Goal: Task Accomplishment & Management: Manage account settings

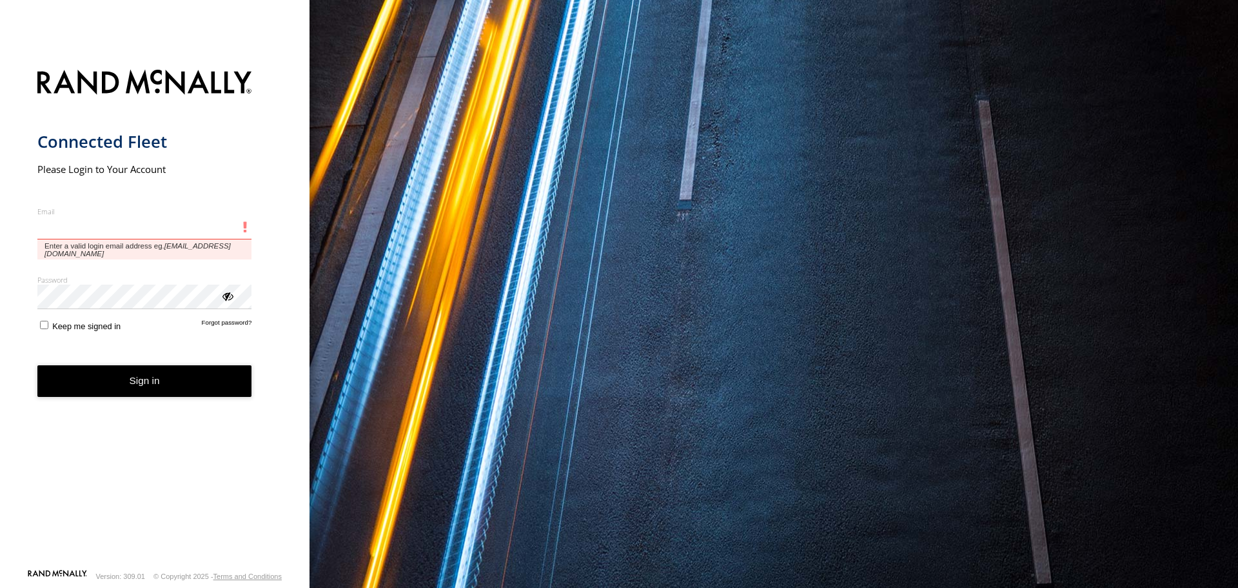
type input "**********"
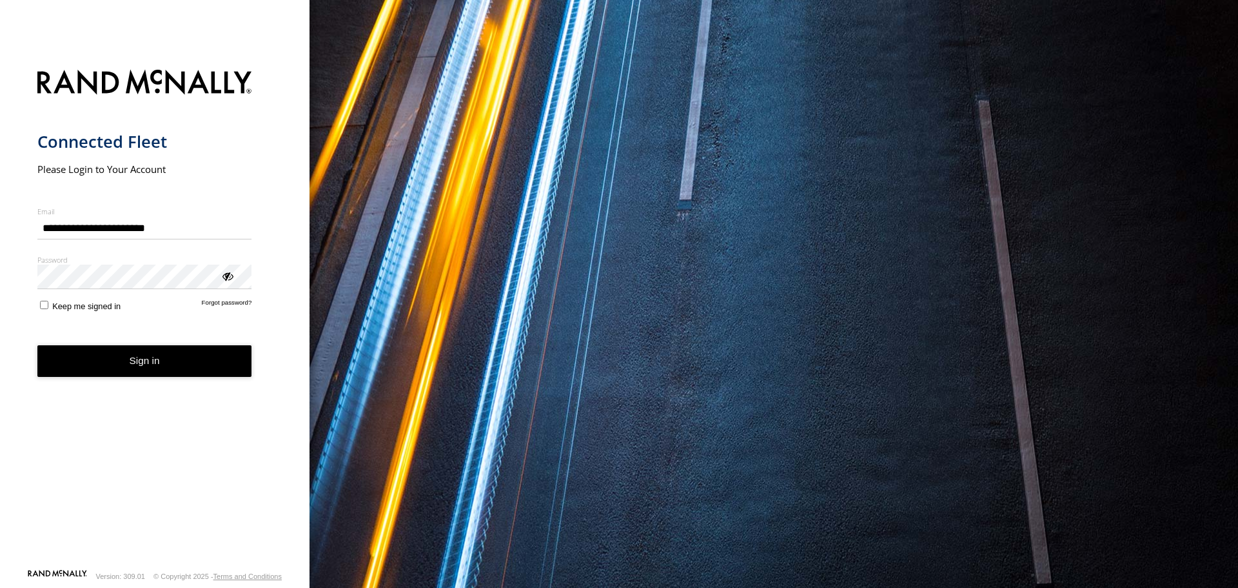
click at [168, 361] on button "Sign in" at bounding box center [144, 361] width 215 height 32
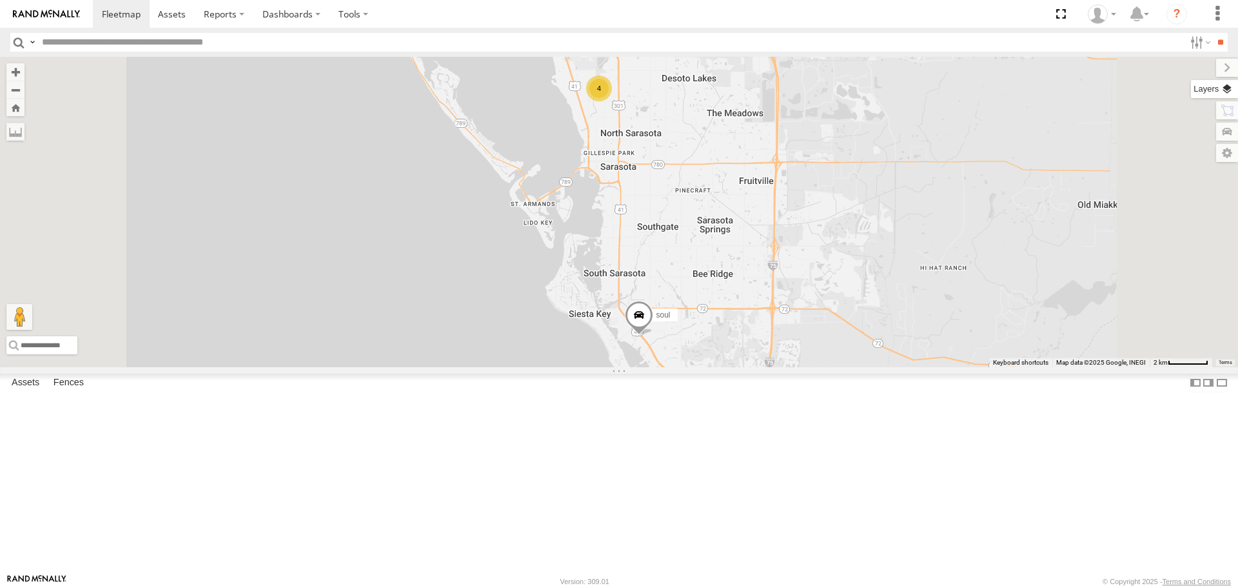
click at [1226, 94] on label at bounding box center [1214, 89] width 47 height 18
click at [0, 0] on span "Basemaps" at bounding box center [0, 0] width 0 height 0
click at [0, 0] on span "Roadmap" at bounding box center [0, 0] width 0 height 0
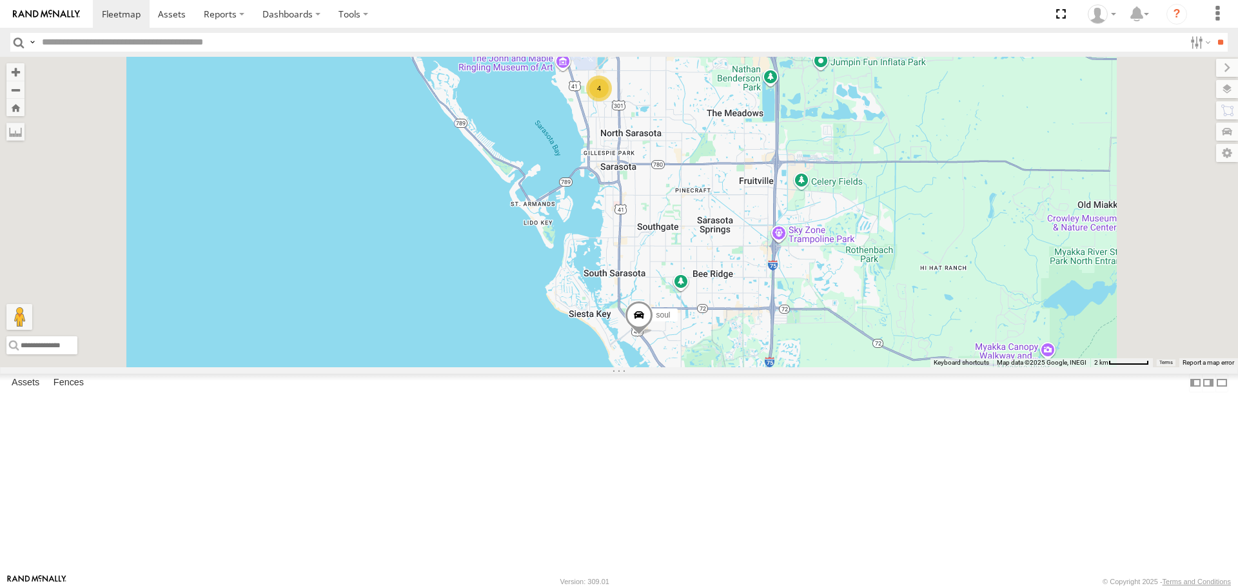
click at [0, 0] on span "Overlays" at bounding box center [0, 0] width 0 height 0
click at [0, 0] on span "Traffic" at bounding box center [0, 0] width 0 height 0
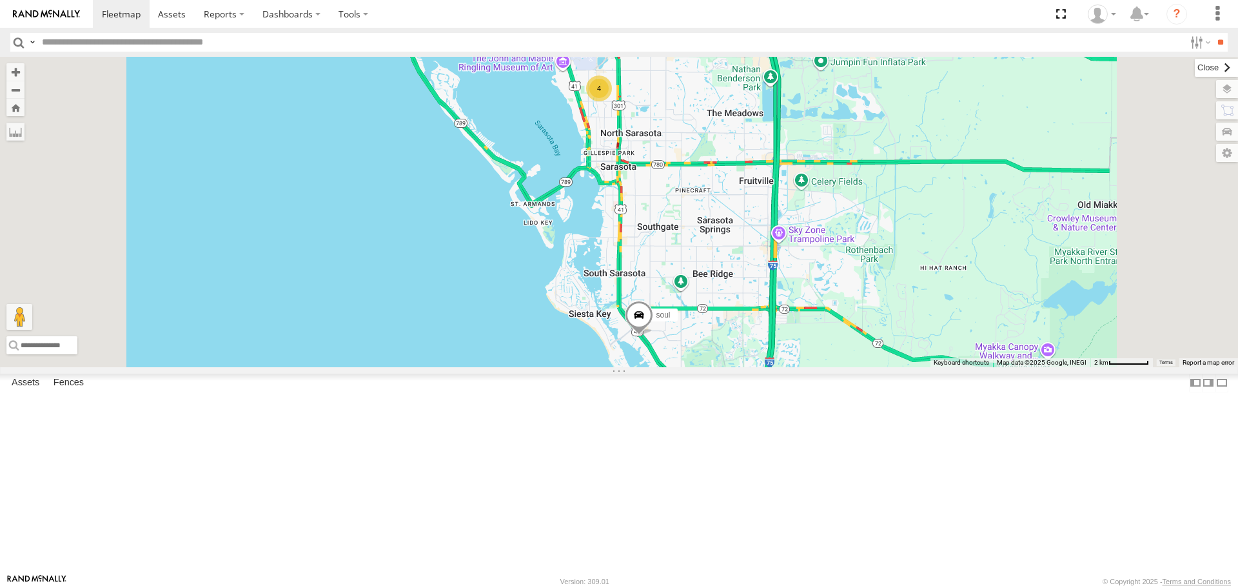
click at [1195, 59] on label at bounding box center [1216, 68] width 43 height 18
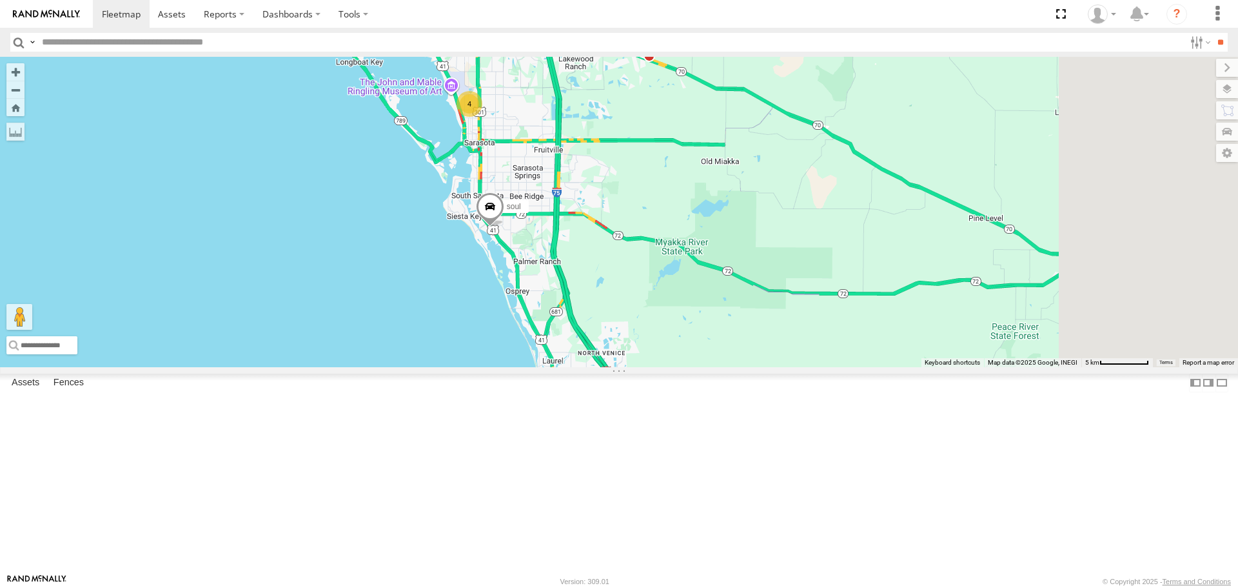
drag, startPoint x: 1014, startPoint y: 264, endPoint x: 755, endPoint y: 252, distance: 260.2
click at [755, 252] on div "soul 4" at bounding box center [619, 212] width 1238 height 310
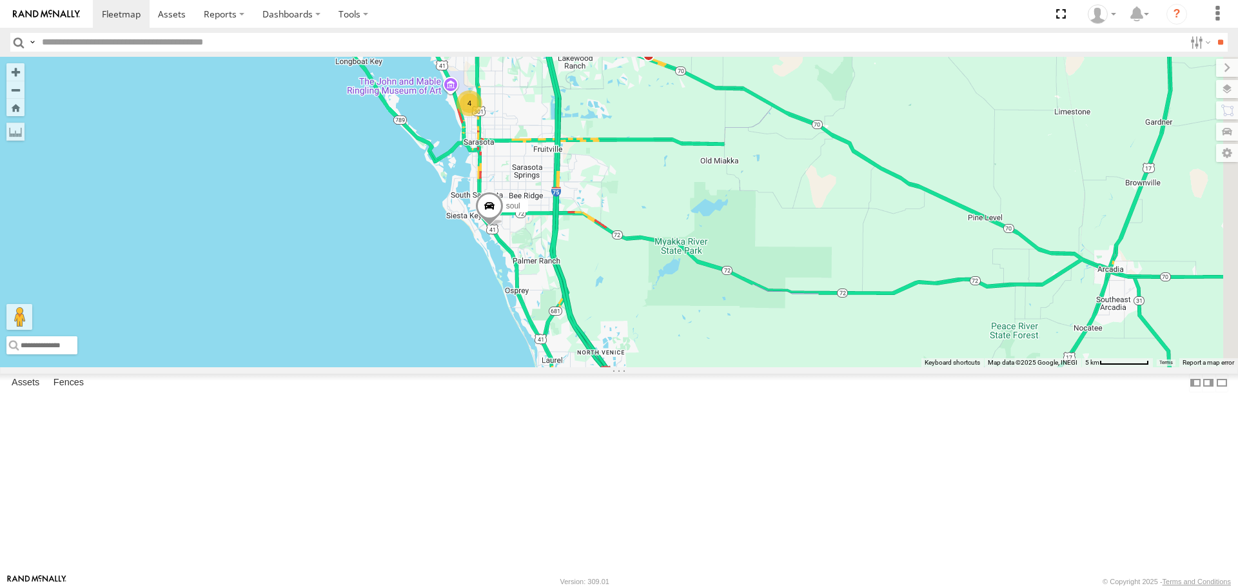
click at [482, 116] on div "4" at bounding box center [470, 103] width 26 height 26
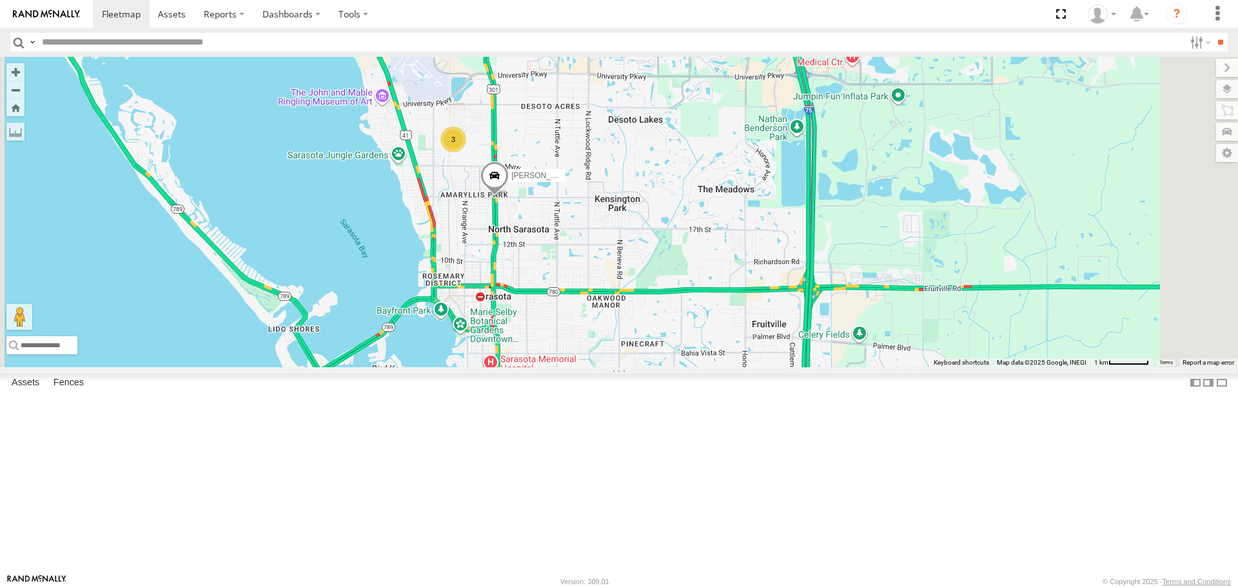
click at [0, 0] on link at bounding box center [0, 0] width 0 height 0
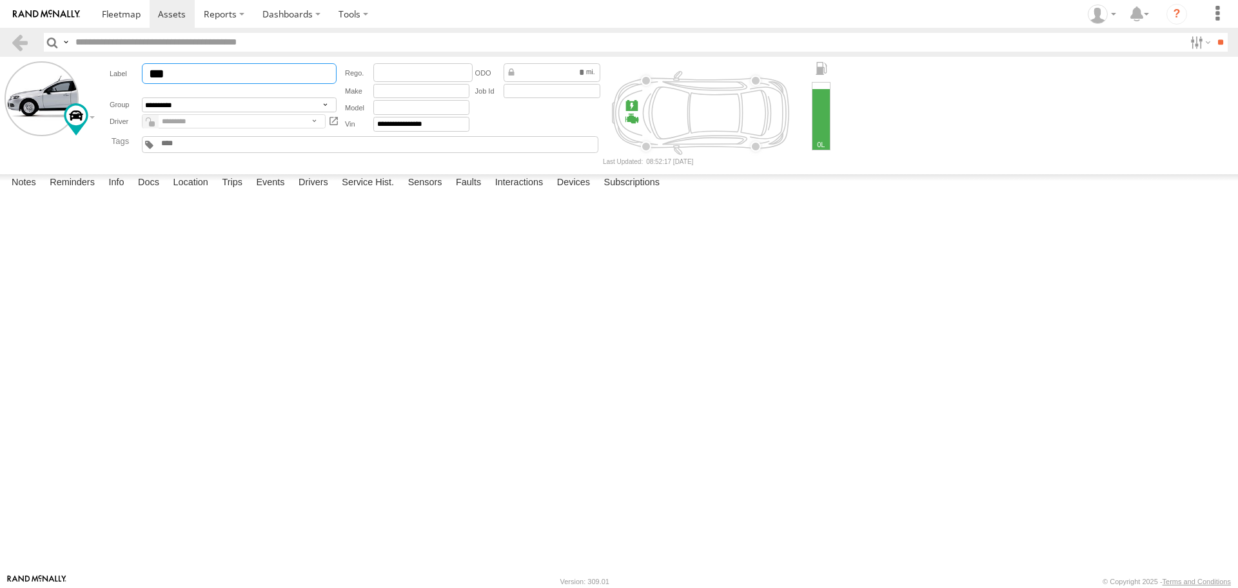
click at [201, 74] on input "***" at bounding box center [239, 73] width 195 height 21
click at [183, 75] on input "***" at bounding box center [239, 73] width 195 height 21
paste input "*****"
type input "********"
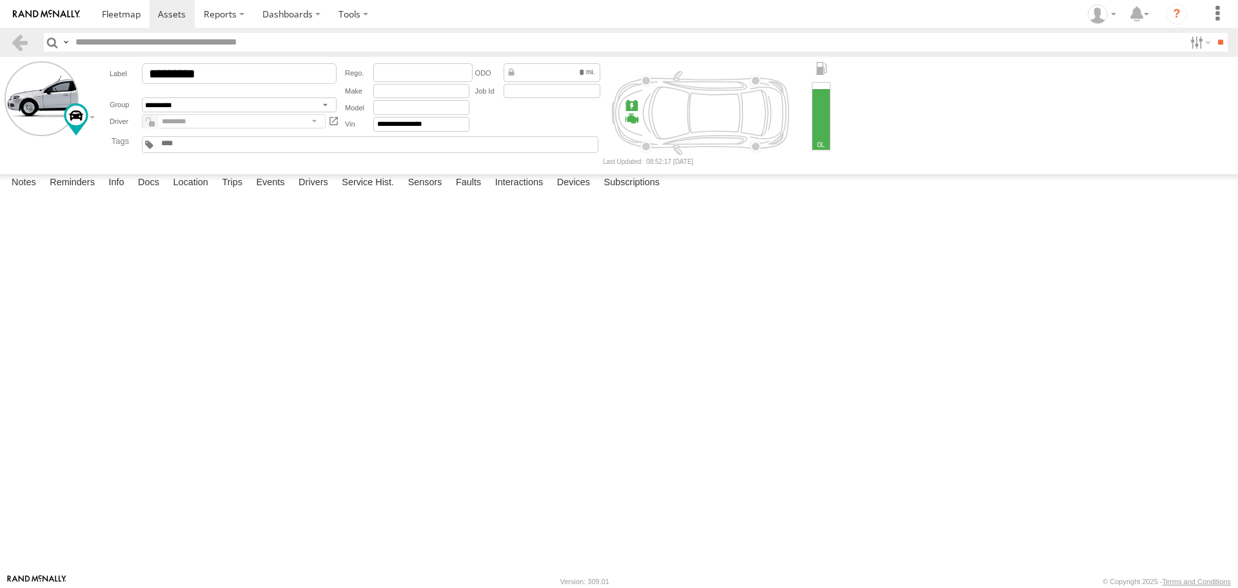
click at [0, 0] on button "Save" at bounding box center [0, 0] width 0 height 0
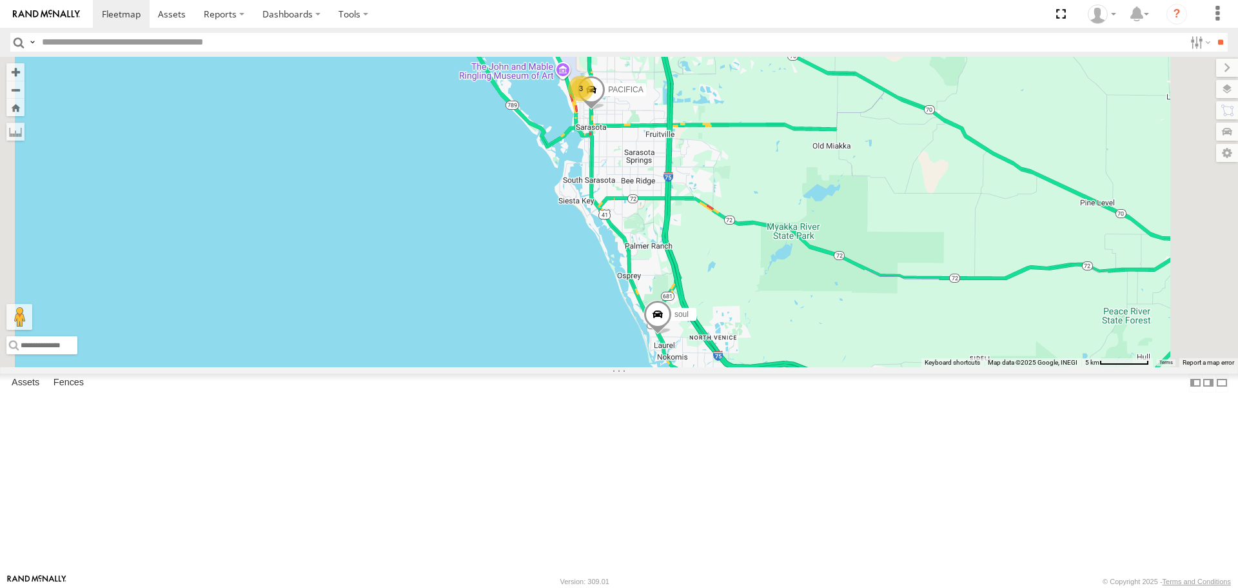
click at [0, 0] on link at bounding box center [0, 0] width 0 height 0
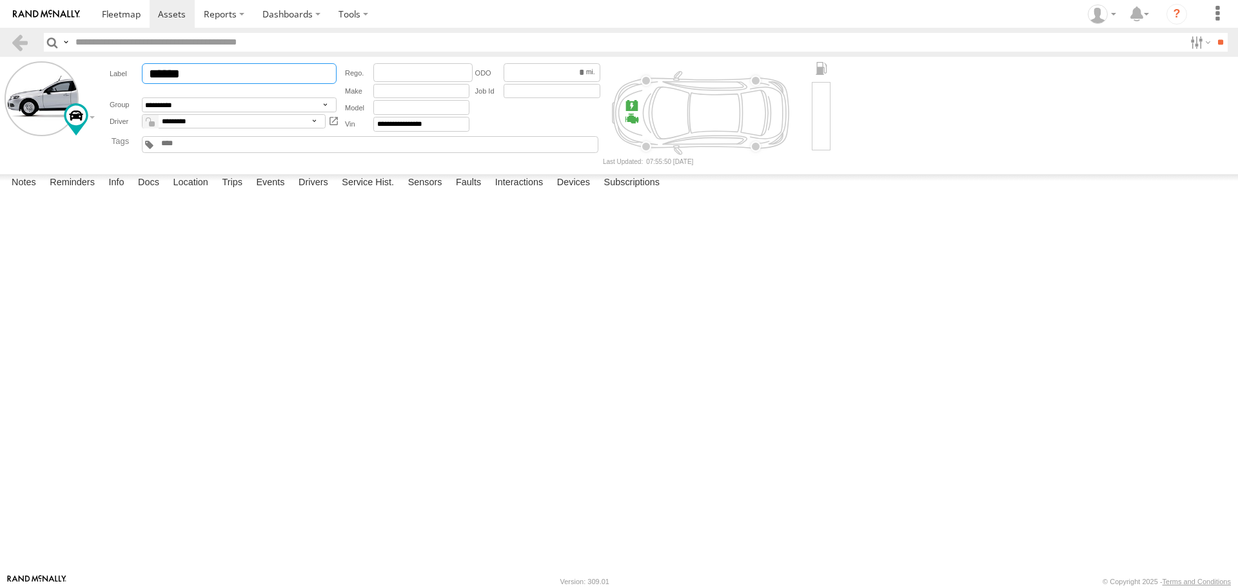
click at [226, 72] on input "******" at bounding box center [239, 73] width 195 height 21
paste input "text"
type input "*****"
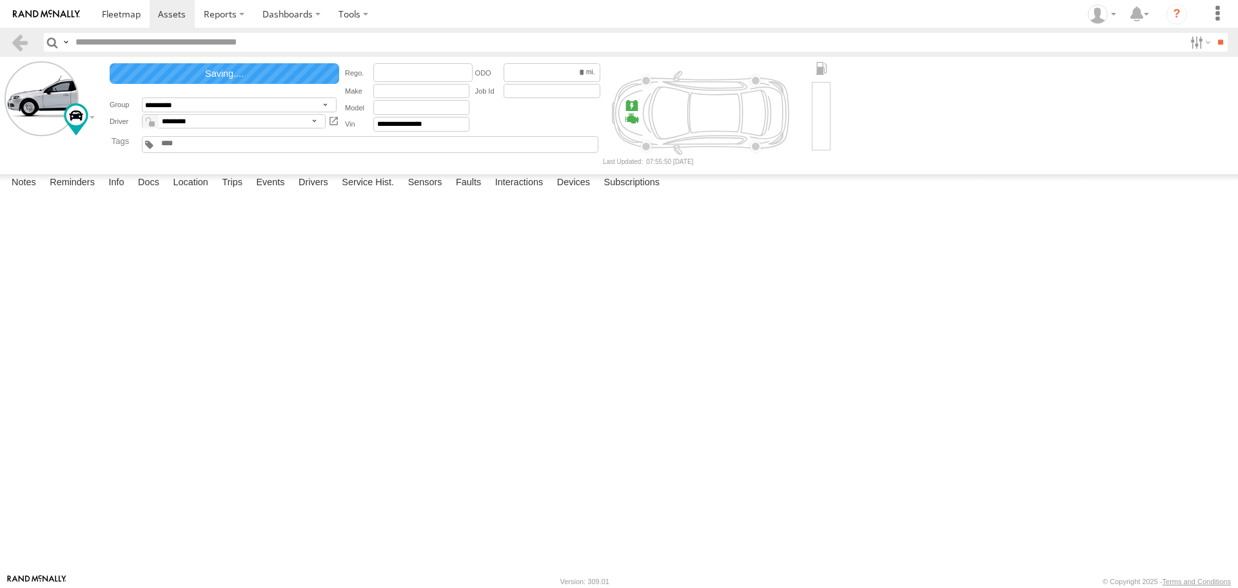
click at [0, 0] on button "Save" at bounding box center [0, 0] width 0 height 0
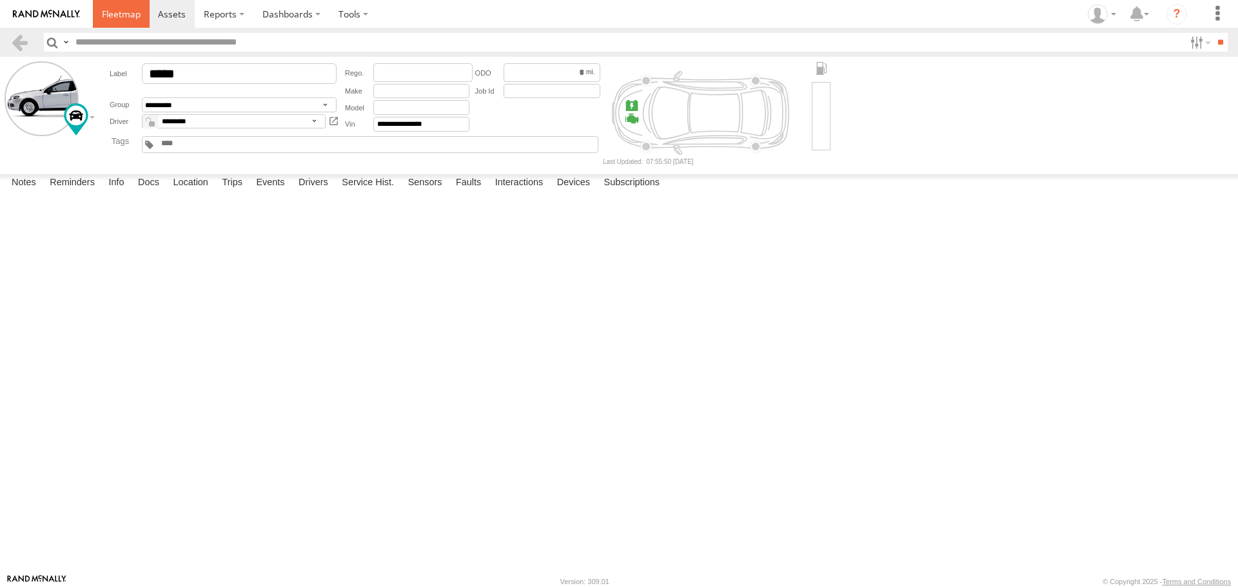
drag, startPoint x: 431, startPoint y: 286, endPoint x: 117, endPoint y: 15, distance: 414.3
click at [117, 15] on span at bounding box center [121, 14] width 39 height 12
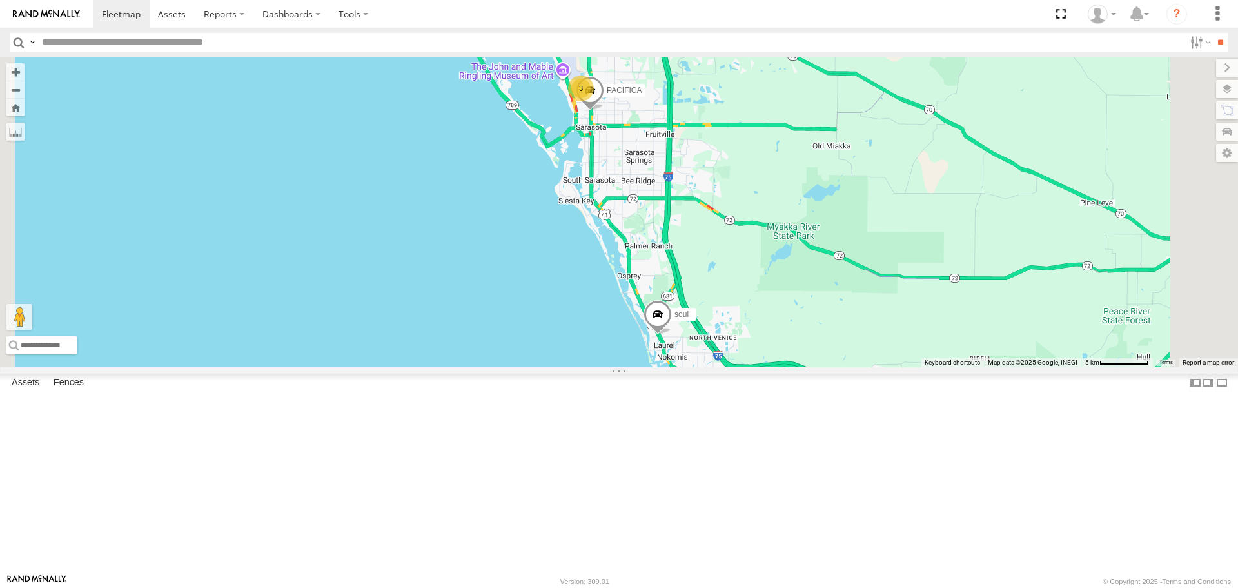
click at [0, 0] on link at bounding box center [0, 0] width 0 height 0
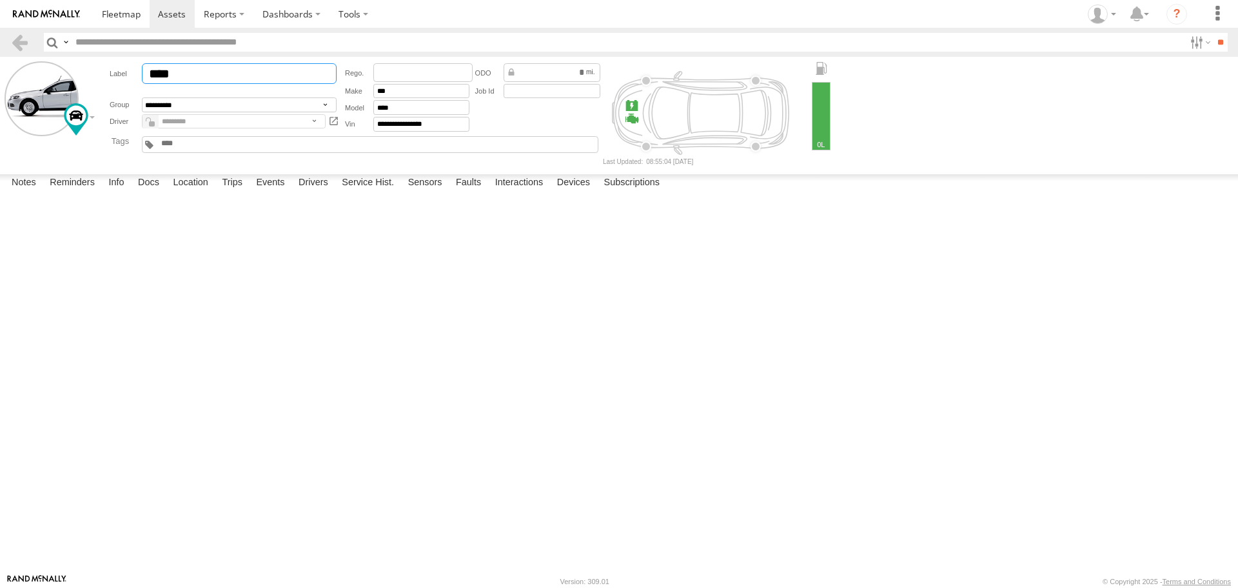
drag, startPoint x: 153, startPoint y: 73, endPoint x: 141, endPoint y: 73, distance: 12.3
click at [142, 73] on input "****" at bounding box center [239, 73] width 195 height 21
type input "****"
click at [0, 0] on button "Save" at bounding box center [0, 0] width 0 height 0
click at [63, 16] on img at bounding box center [46, 14] width 67 height 9
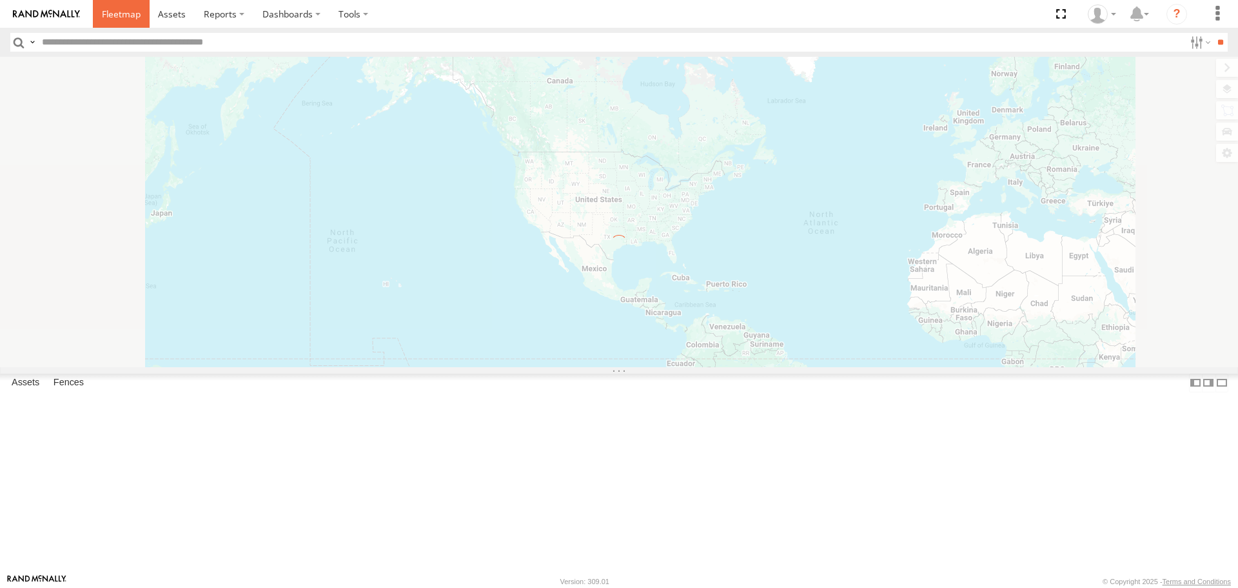
click at [118, 19] on span at bounding box center [121, 14] width 39 height 12
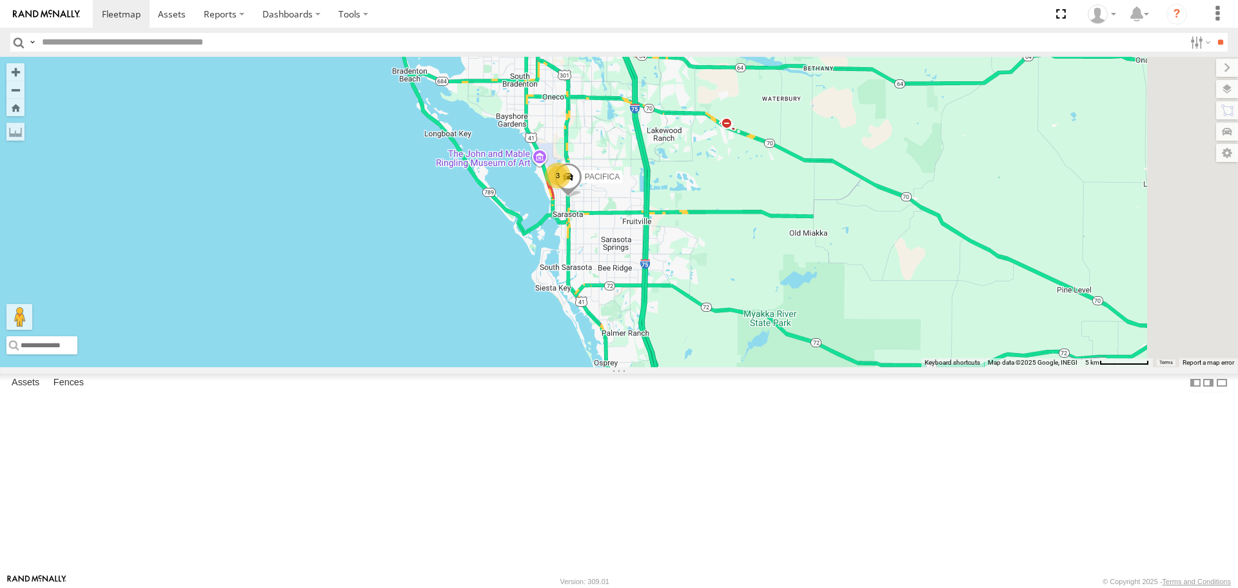
drag, startPoint x: 774, startPoint y: 240, endPoint x: 749, endPoint y: 333, distance: 96.8
click at [749, 333] on div "PACIFICA 3 Soul" at bounding box center [619, 212] width 1238 height 310
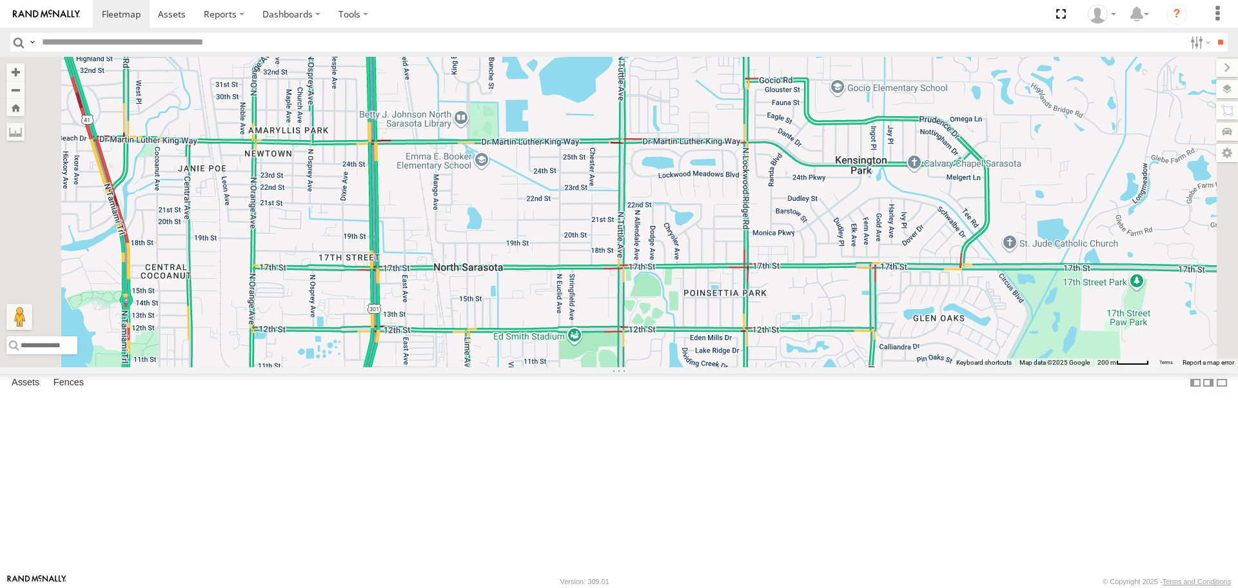
drag, startPoint x: 533, startPoint y: 238, endPoint x: 507, endPoint y: 417, distance: 180.6
click at [510, 366] on div at bounding box center [619, 212] width 1238 height 310
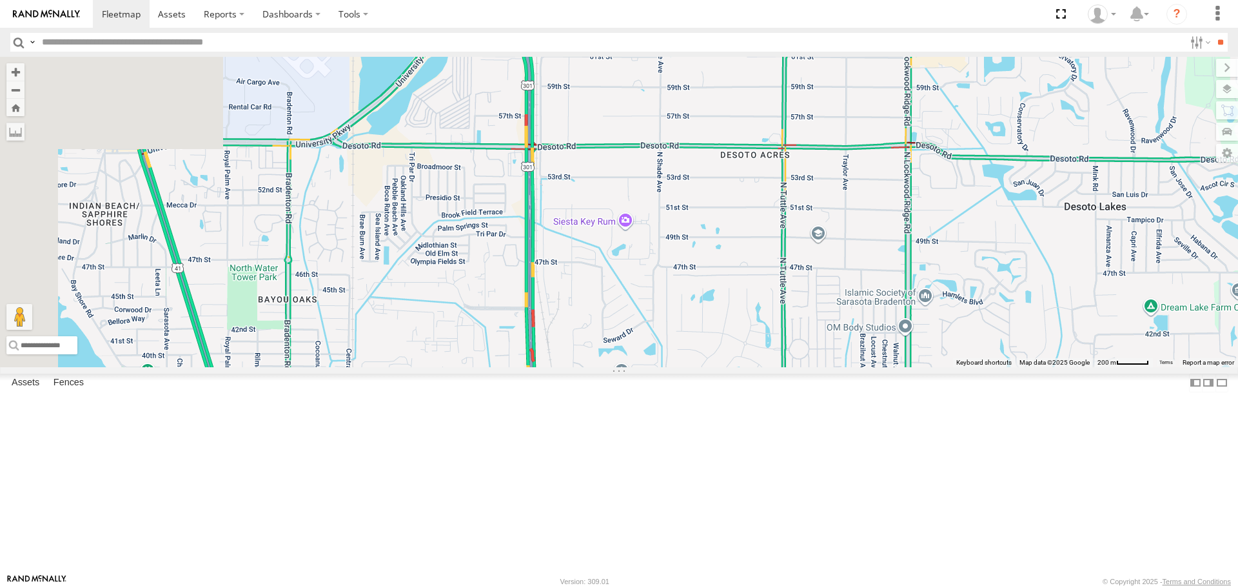
drag, startPoint x: 560, startPoint y: 393, endPoint x: 783, endPoint y: 205, distance: 292.0
click at [783, 205] on div at bounding box center [619, 212] width 1238 height 310
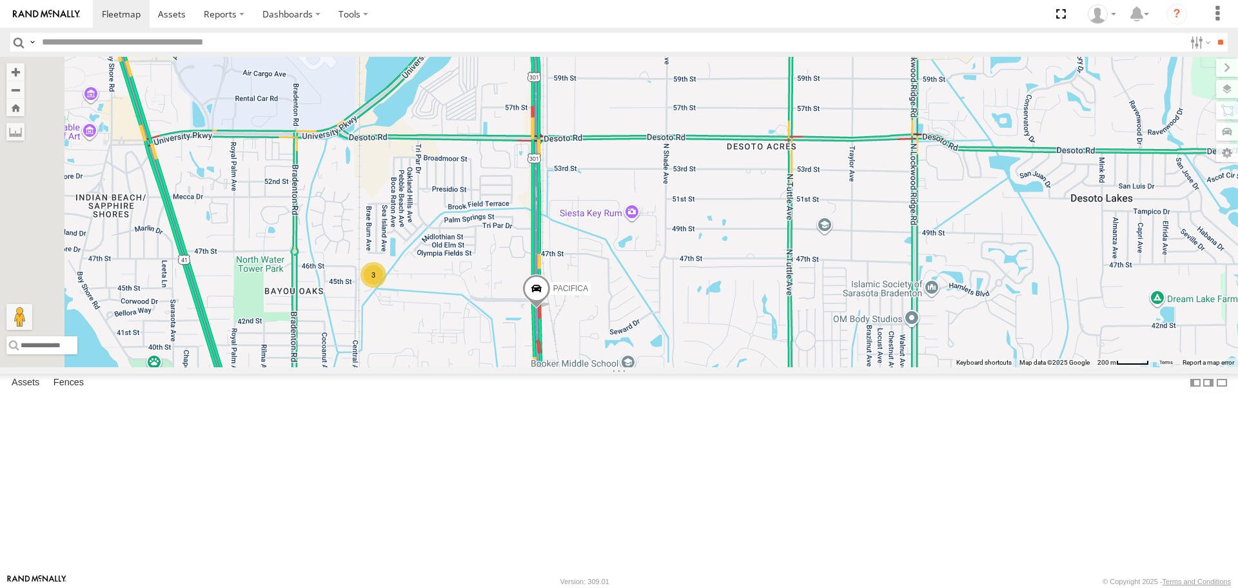
drag, startPoint x: 784, startPoint y: 330, endPoint x: 768, endPoint y: 262, distance: 69.6
click at [768, 262] on div "PACIFICA 3" at bounding box center [619, 212] width 1238 height 310
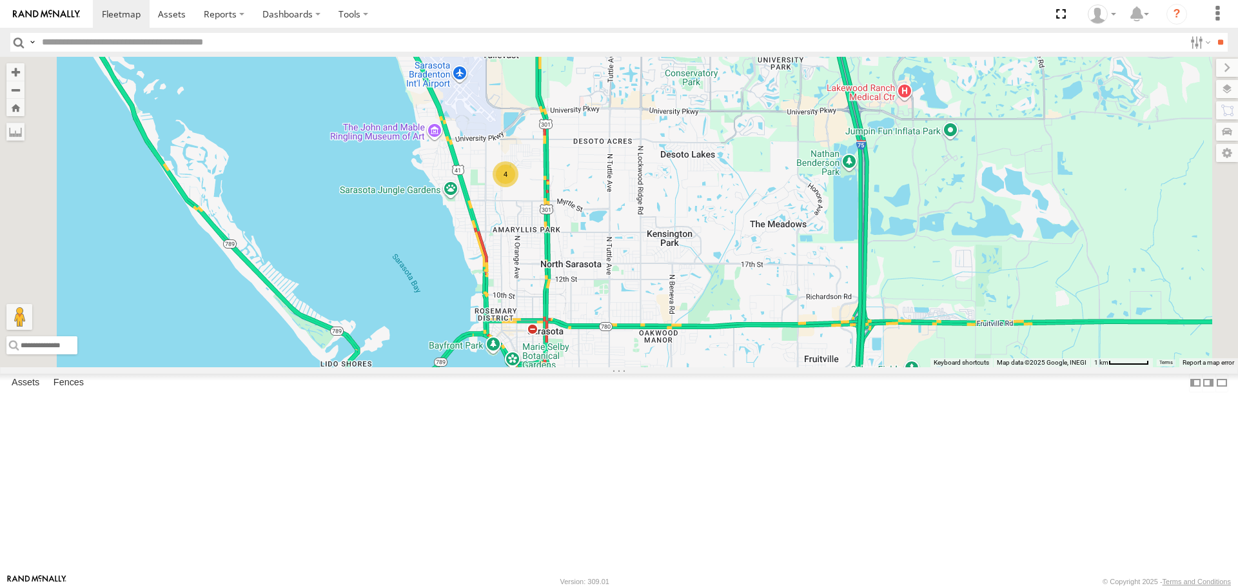
drag, startPoint x: 718, startPoint y: 354, endPoint x: 655, endPoint y: 315, distance: 73.6
click at [655, 315] on div "4" at bounding box center [619, 212] width 1238 height 310
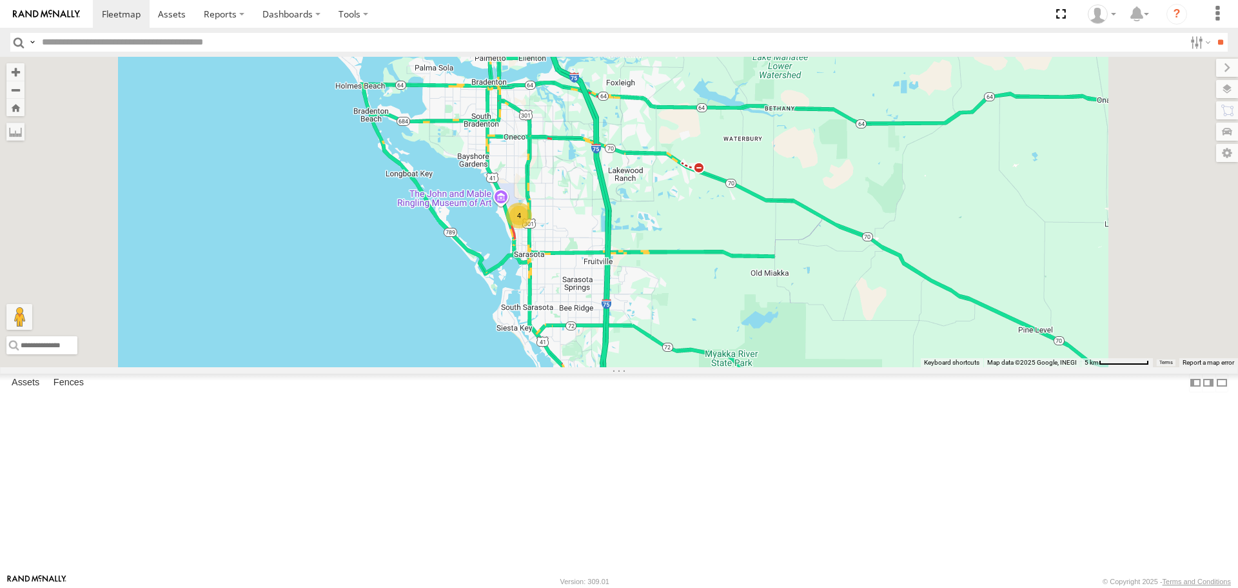
click at [862, 272] on div "4" at bounding box center [619, 212] width 1238 height 310
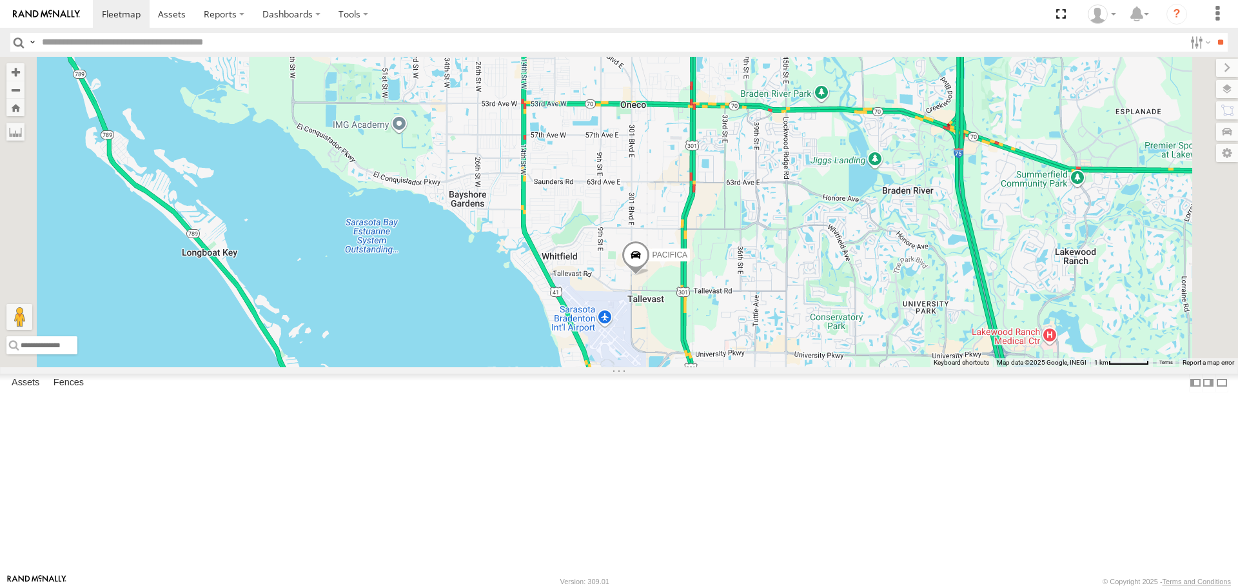
drag, startPoint x: 776, startPoint y: 281, endPoint x: 661, endPoint y: 471, distance: 223.1
click at [661, 366] on div "PACIFICA 3" at bounding box center [619, 212] width 1238 height 310
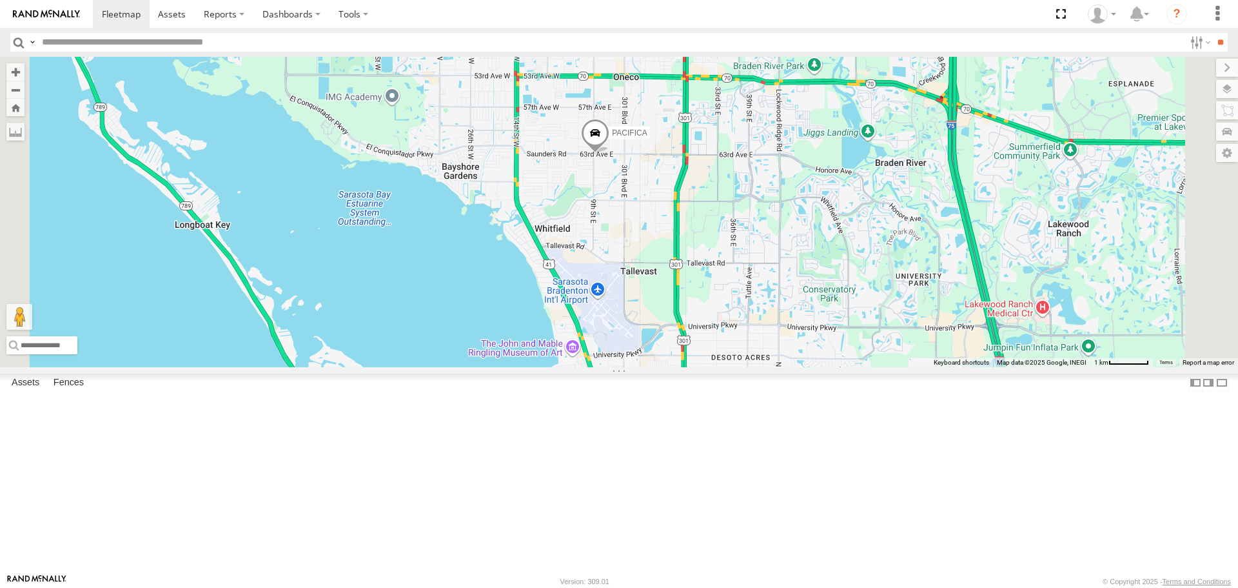
drag, startPoint x: 767, startPoint y: 410, endPoint x: 628, endPoint y: 184, distance: 264.9
click at [628, 184] on div "PACIFICA 3" at bounding box center [619, 212] width 1238 height 310
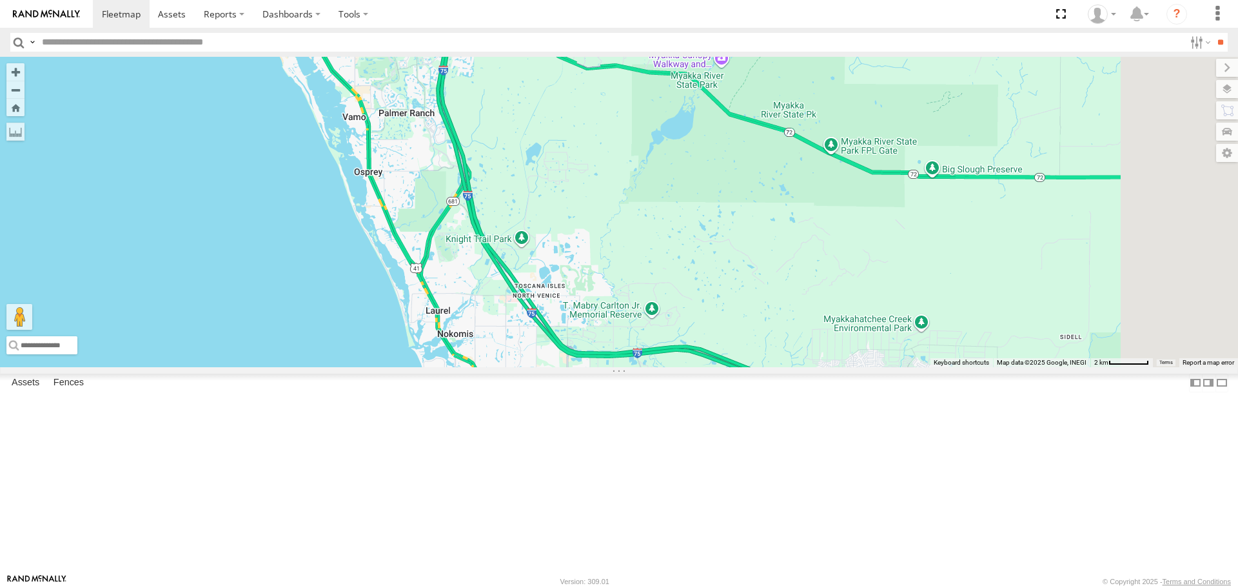
drag, startPoint x: 681, startPoint y: 320, endPoint x: 580, endPoint y: 109, distance: 233.7
click at [602, 161] on div "PACIFICA" at bounding box center [619, 212] width 1238 height 310
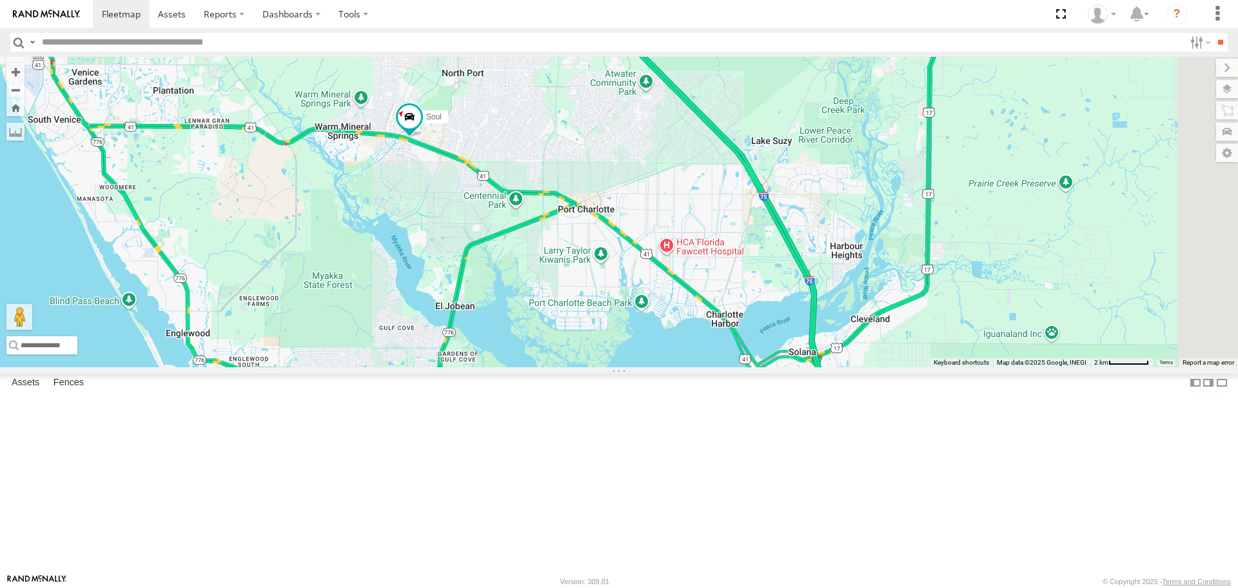
drag, startPoint x: 887, startPoint y: 380, endPoint x: 741, endPoint y: 462, distance: 167.7
click at [741, 366] on div "PACIFICA Soul" at bounding box center [619, 212] width 1238 height 310
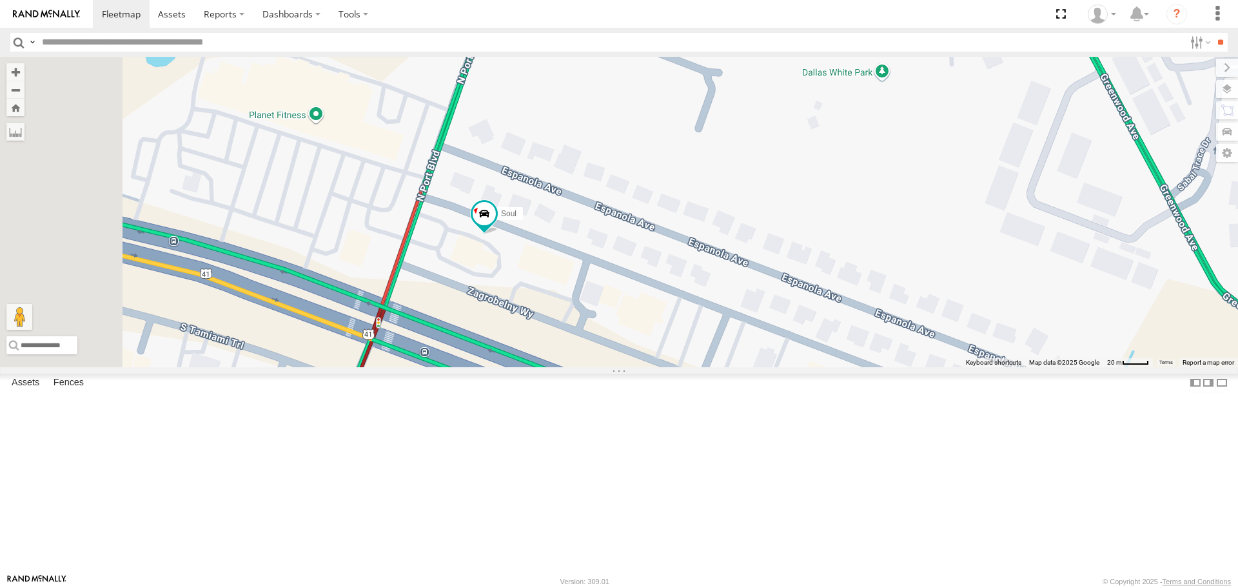
drag, startPoint x: 506, startPoint y: 310, endPoint x: 837, endPoint y: 407, distance: 344.7
click at [837, 366] on div "PACIFICA Soul" at bounding box center [619, 212] width 1238 height 310
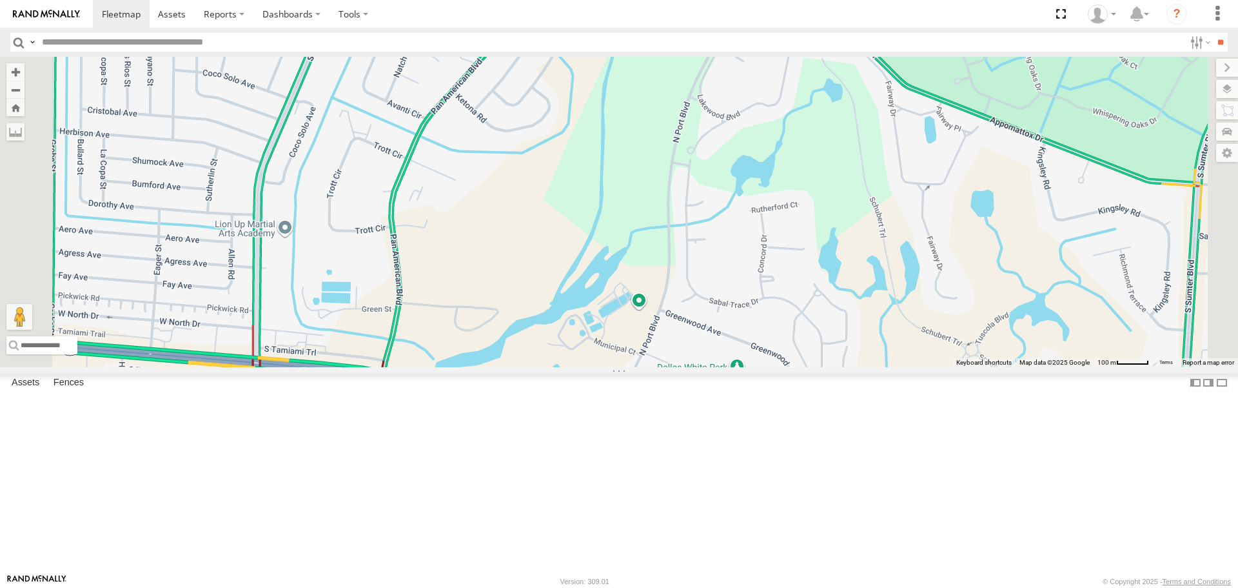
drag, startPoint x: 727, startPoint y: 366, endPoint x: 688, endPoint y: 491, distance: 131.0
click at [688, 366] on div "PACIFICA Soul" at bounding box center [619, 212] width 1238 height 310
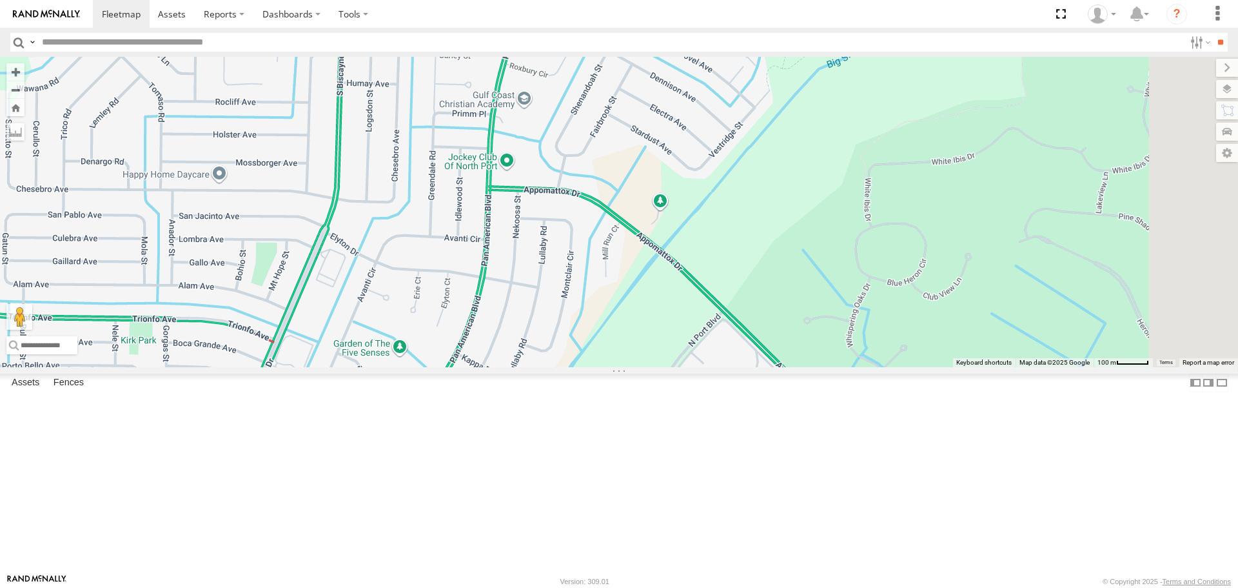
drag, startPoint x: 698, startPoint y: 349, endPoint x: 675, endPoint y: 555, distance: 207.0
click at [671, 587] on html at bounding box center [619, 294] width 1238 height 588
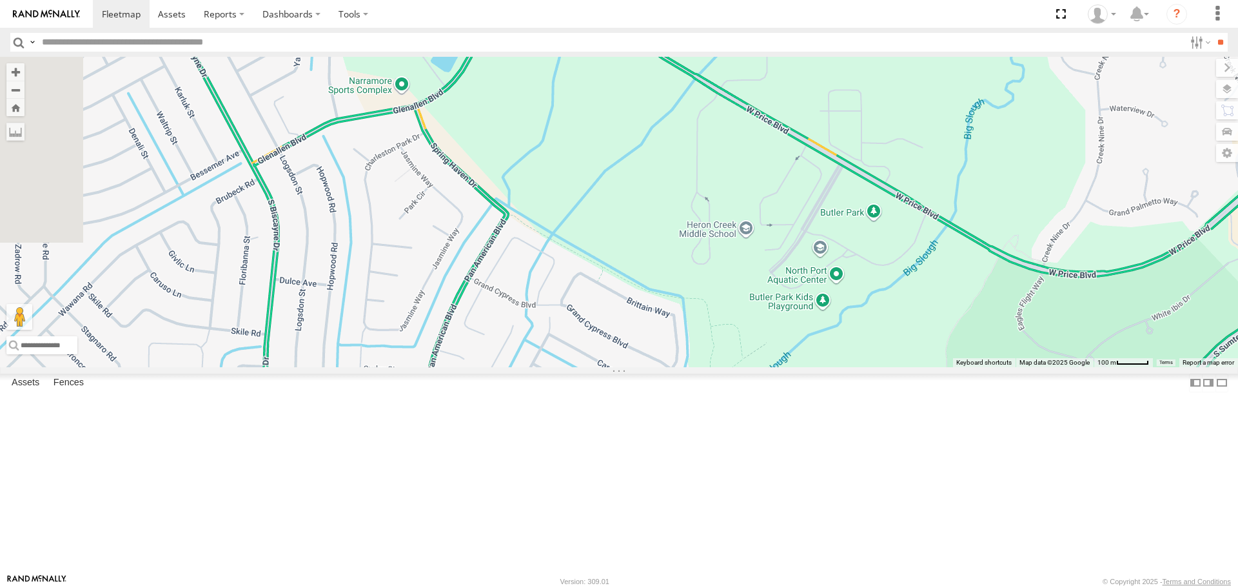
drag, startPoint x: 729, startPoint y: 345, endPoint x: 666, endPoint y: 618, distance: 280.0
click at [666, 587] on html at bounding box center [619, 294] width 1238 height 588
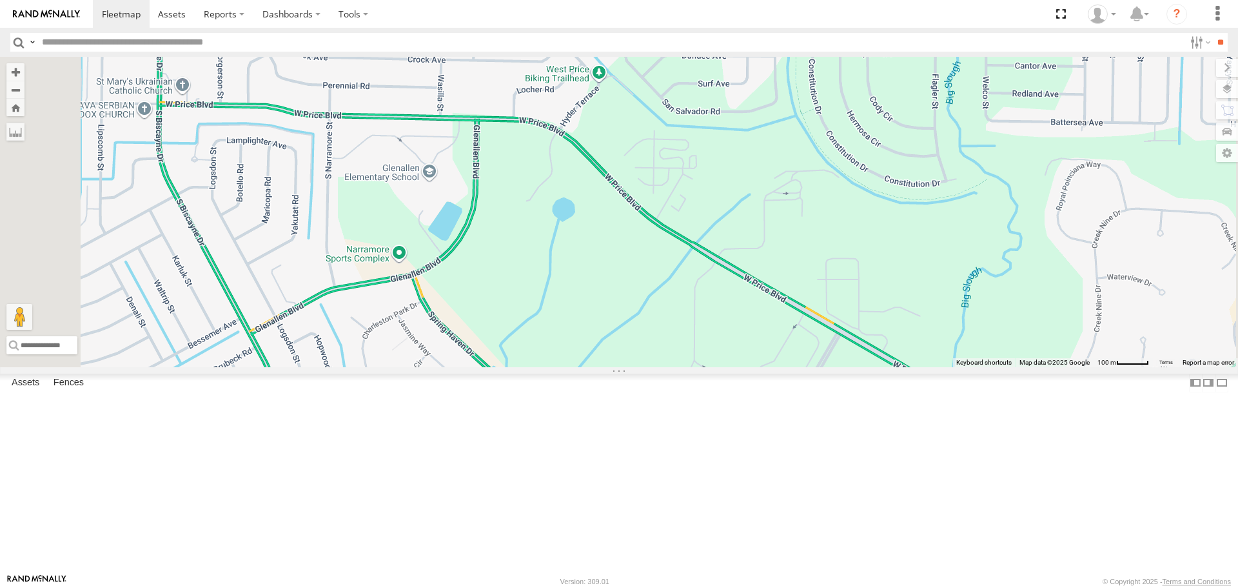
drag, startPoint x: 758, startPoint y: 334, endPoint x: 758, endPoint y: 420, distance: 86.4
click at [758, 366] on div "PACIFICA Soul" at bounding box center [619, 212] width 1238 height 310
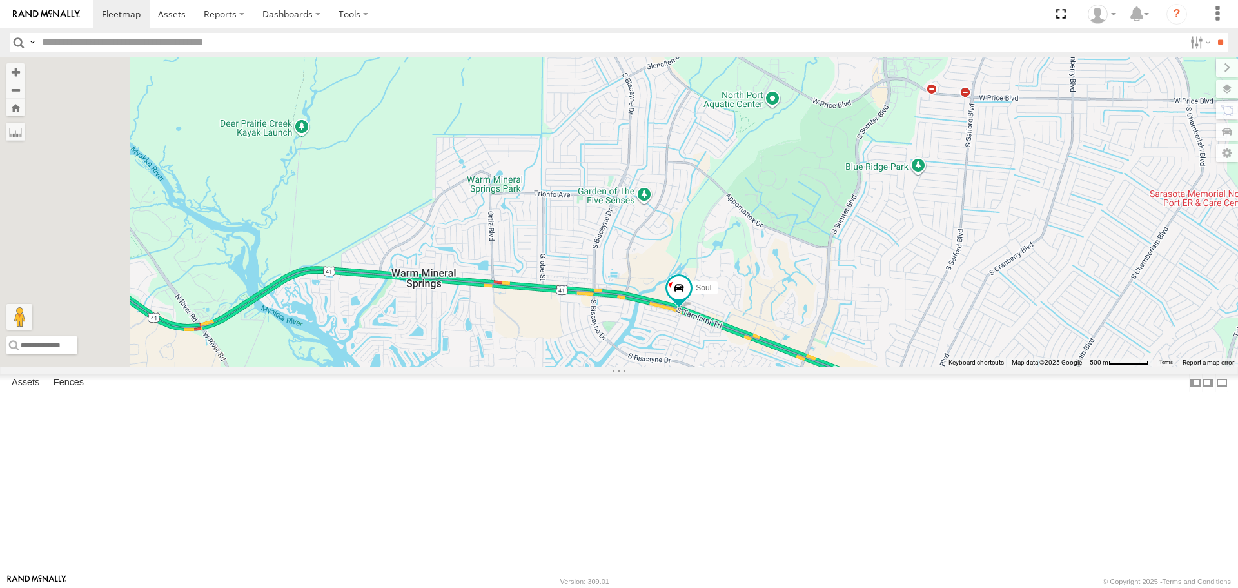
drag, startPoint x: 735, startPoint y: 419, endPoint x: 851, endPoint y: 169, distance: 275.3
click at [851, 169] on div "PACIFICA Soul" at bounding box center [619, 212] width 1238 height 310
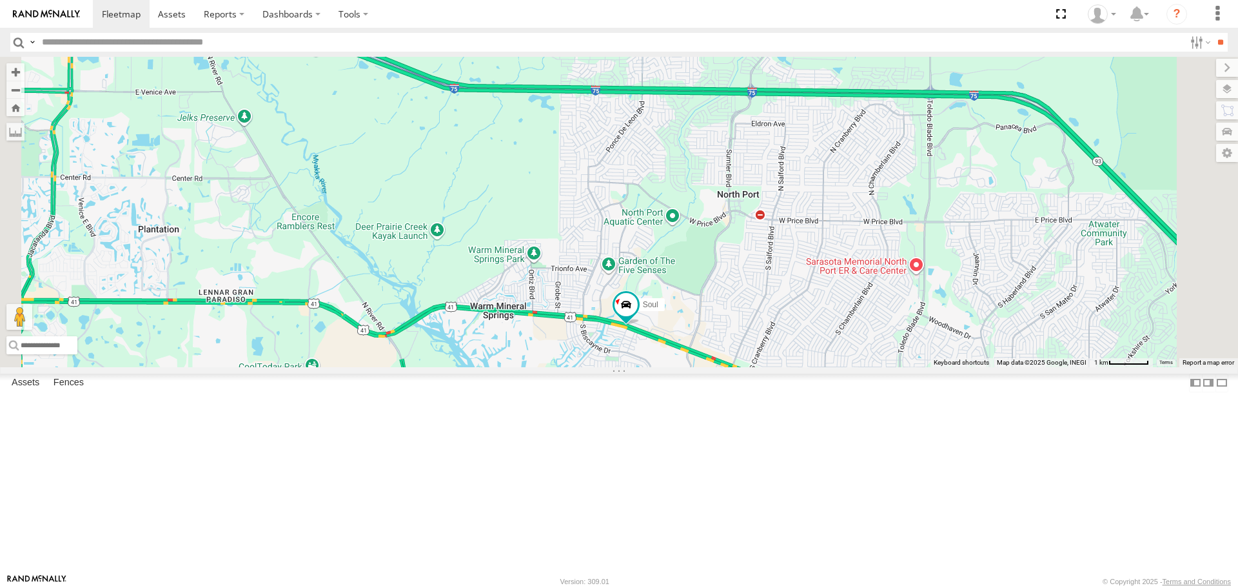
drag, startPoint x: 825, startPoint y: 126, endPoint x: 776, endPoint y: 246, distance: 129.2
click at [776, 246] on div "PACIFICA Soul" at bounding box center [619, 212] width 1238 height 310
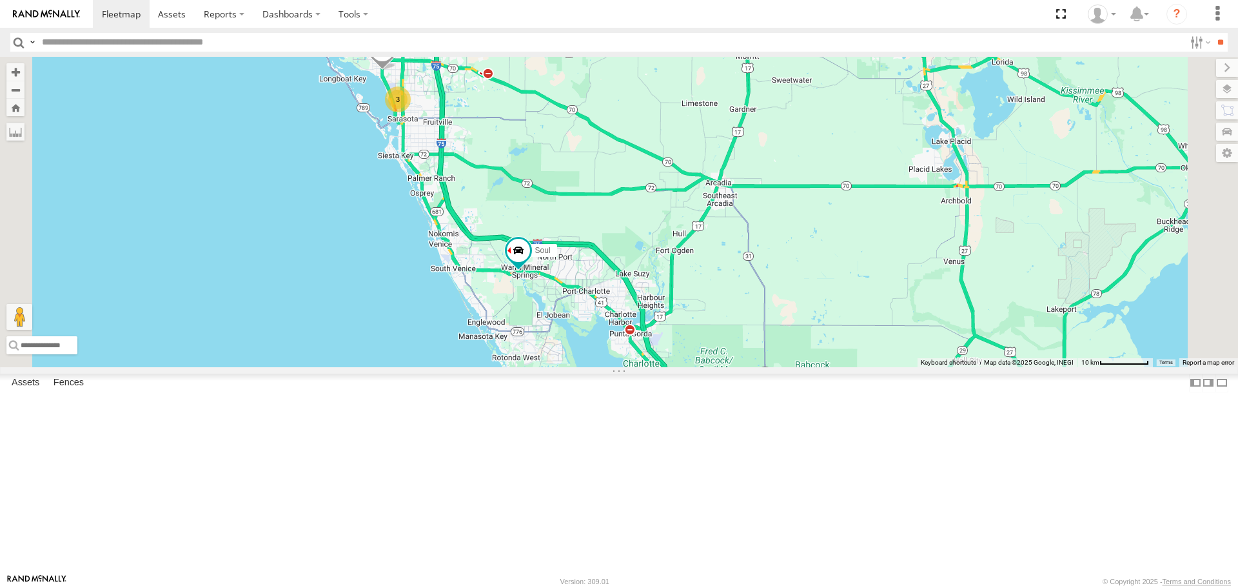
drag, startPoint x: 670, startPoint y: 332, endPoint x: 666, endPoint y: 398, distance: 65.9
click at [666, 366] on div "Soul PACIFICA 3" at bounding box center [619, 212] width 1238 height 310
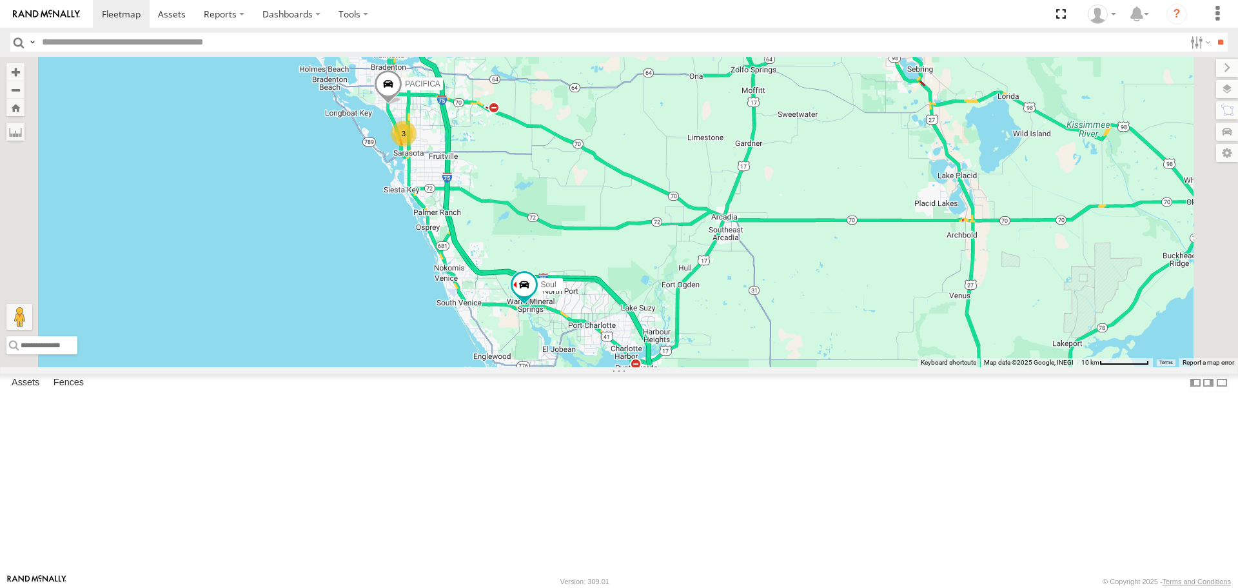
drag, startPoint x: 629, startPoint y: 257, endPoint x: 637, endPoint y: 310, distance: 54.2
click at [637, 310] on div "Soul PACIFICA 3" at bounding box center [619, 212] width 1238 height 310
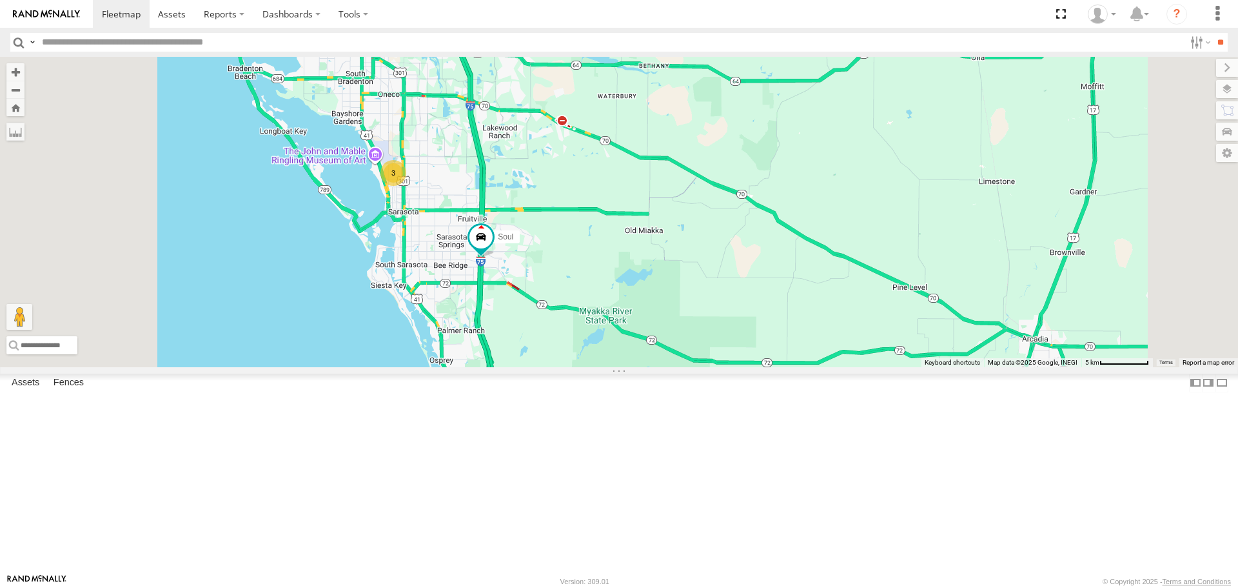
drag, startPoint x: 640, startPoint y: 324, endPoint x: 687, endPoint y: 357, distance: 56.5
click at [687, 357] on div "PACIFICA Soul 3" at bounding box center [619, 212] width 1238 height 310
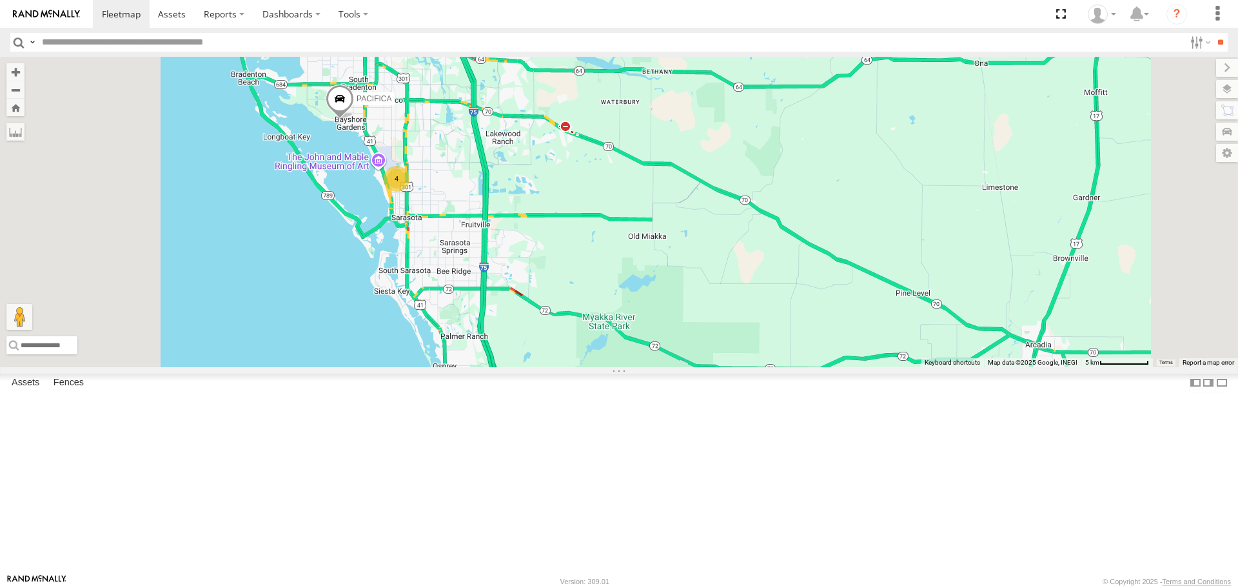
click at [410, 192] on div "4" at bounding box center [397, 179] width 26 height 26
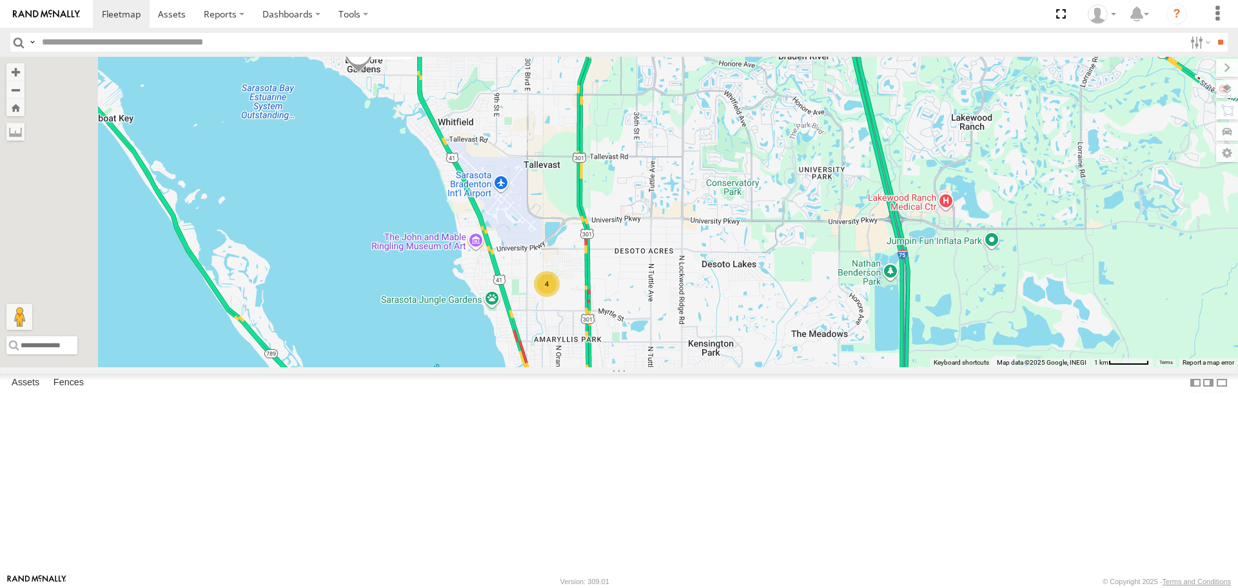
drag, startPoint x: 722, startPoint y: 218, endPoint x: 743, endPoint y: 323, distance: 107.3
click at [743, 323] on div "PACIFICA 4" at bounding box center [619, 212] width 1238 height 310
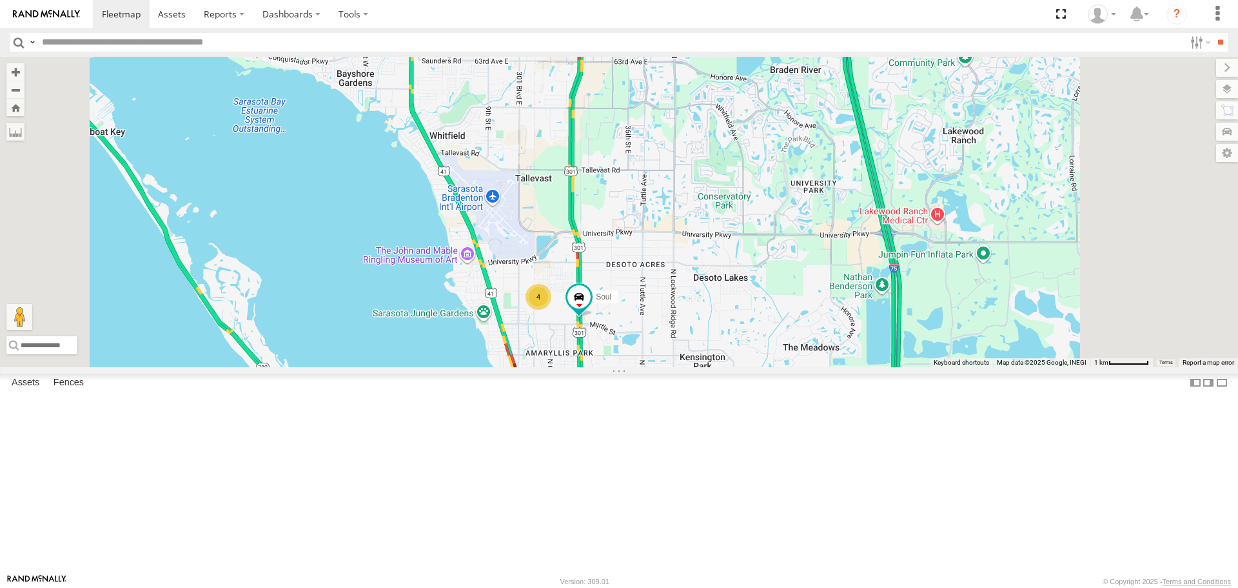
click at [551, 310] on div "4" at bounding box center [539, 297] width 26 height 26
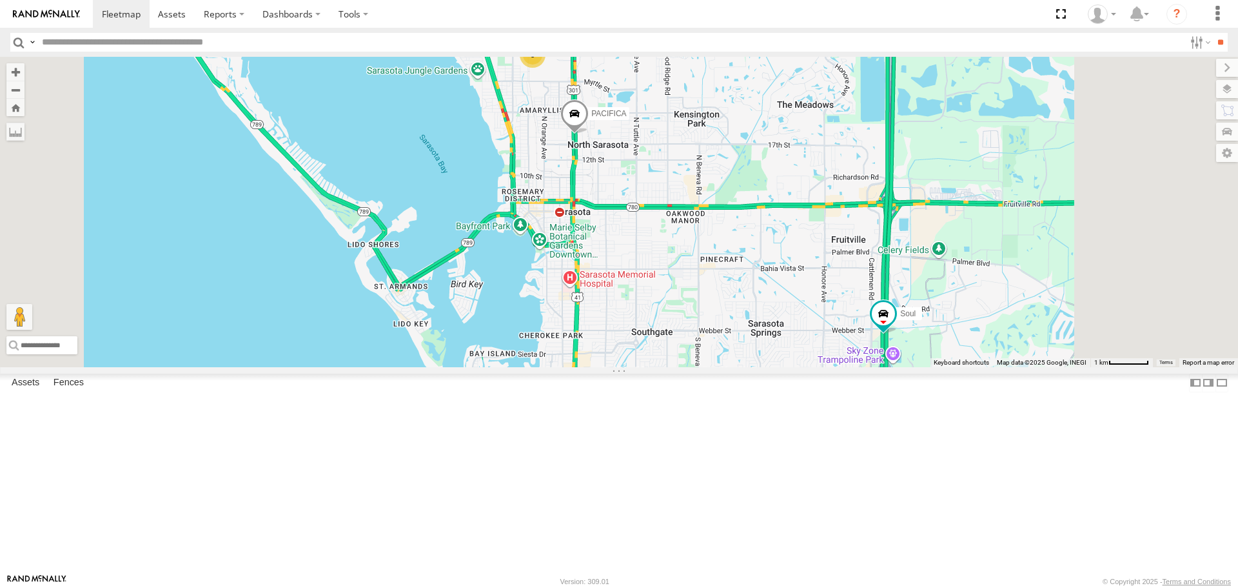
drag, startPoint x: 915, startPoint y: 332, endPoint x: 887, endPoint y: 222, distance: 113.7
click at [889, 225] on div "PACIFICA 3 Soul" at bounding box center [619, 212] width 1238 height 310
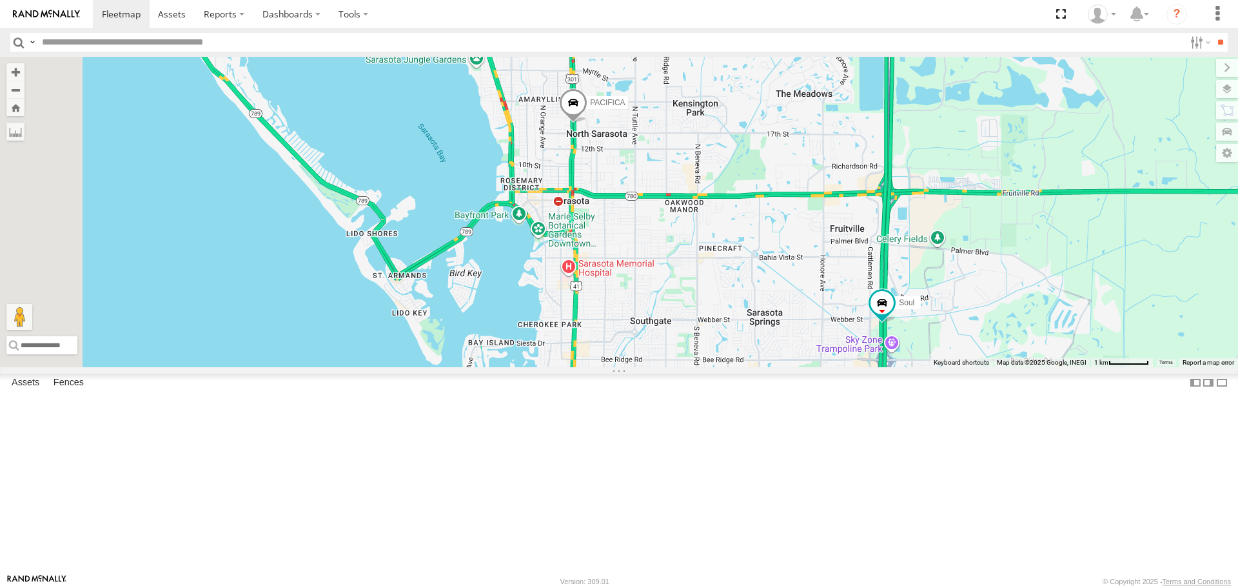
drag, startPoint x: 1007, startPoint y: 467, endPoint x: 917, endPoint y: 203, distance: 278.8
click at [917, 203] on div "PACIFICA 3 Soul" at bounding box center [619, 212] width 1238 height 310
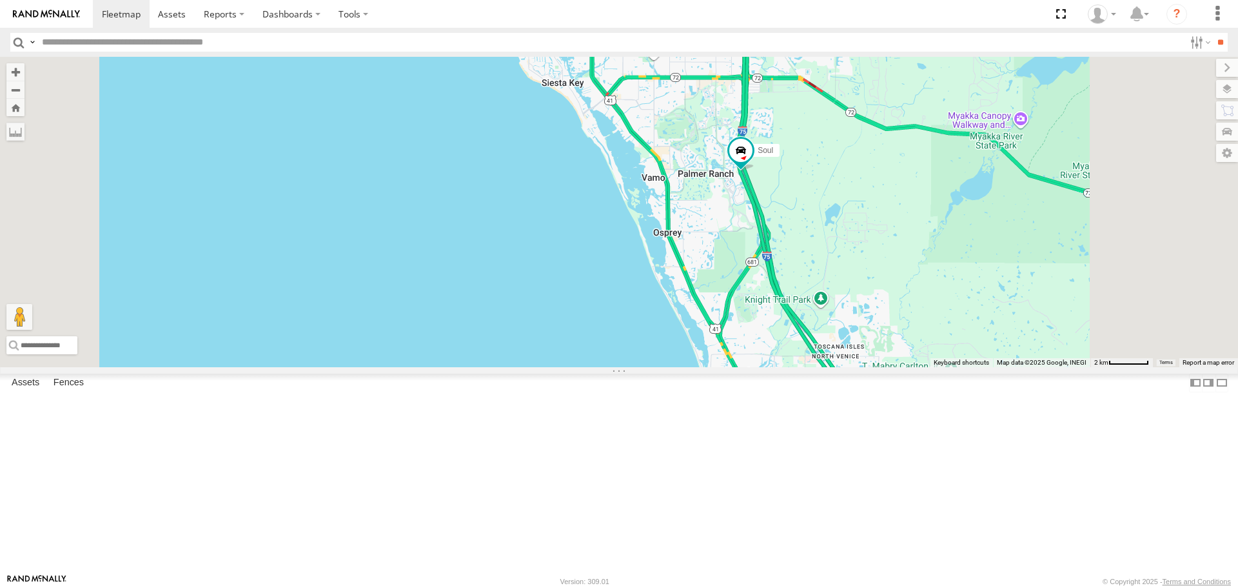
drag, startPoint x: 709, startPoint y: 253, endPoint x: 673, endPoint y: 404, distance: 154.5
click at [673, 366] on div "Soul" at bounding box center [619, 212] width 1238 height 310
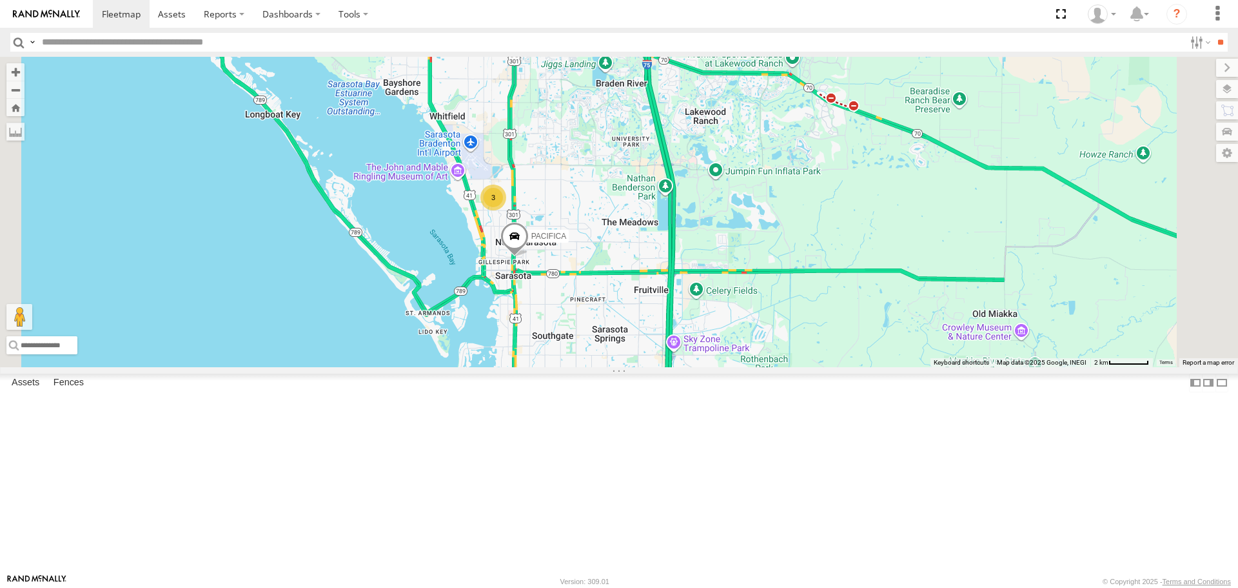
drag, startPoint x: 734, startPoint y: 239, endPoint x: 714, endPoint y: 341, distance: 104.5
click at [714, 341] on div "Soul PACIFICA 3" at bounding box center [619, 212] width 1238 height 310
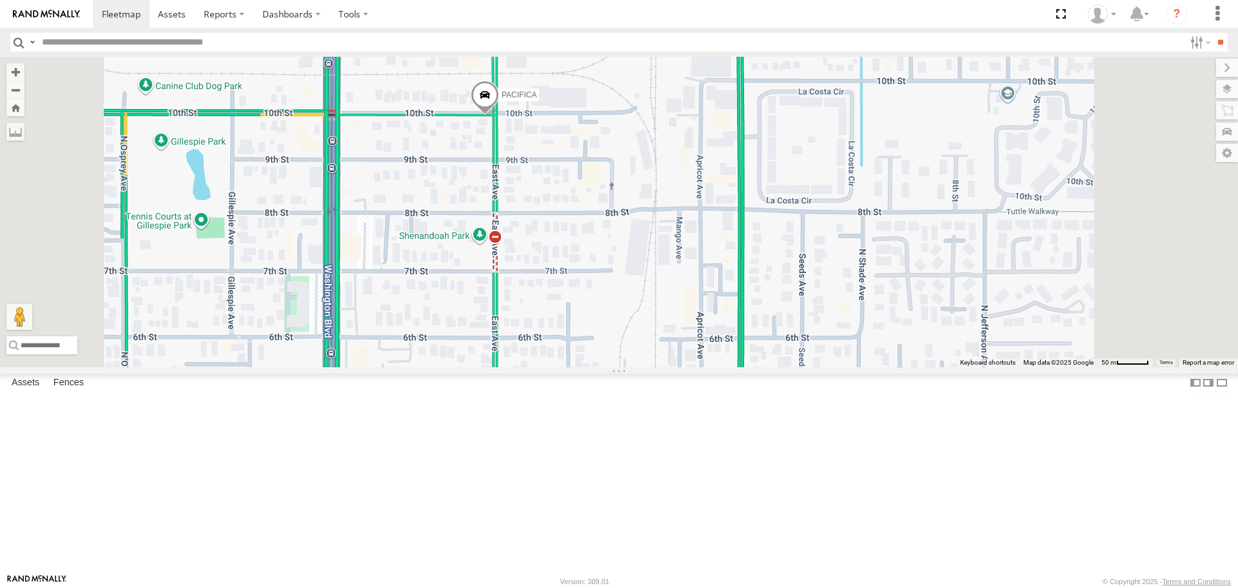
click at [638, 336] on div "PACIFICA" at bounding box center [619, 212] width 1238 height 310
click at [557, 194] on button "Close" at bounding box center [541, 178] width 31 height 31
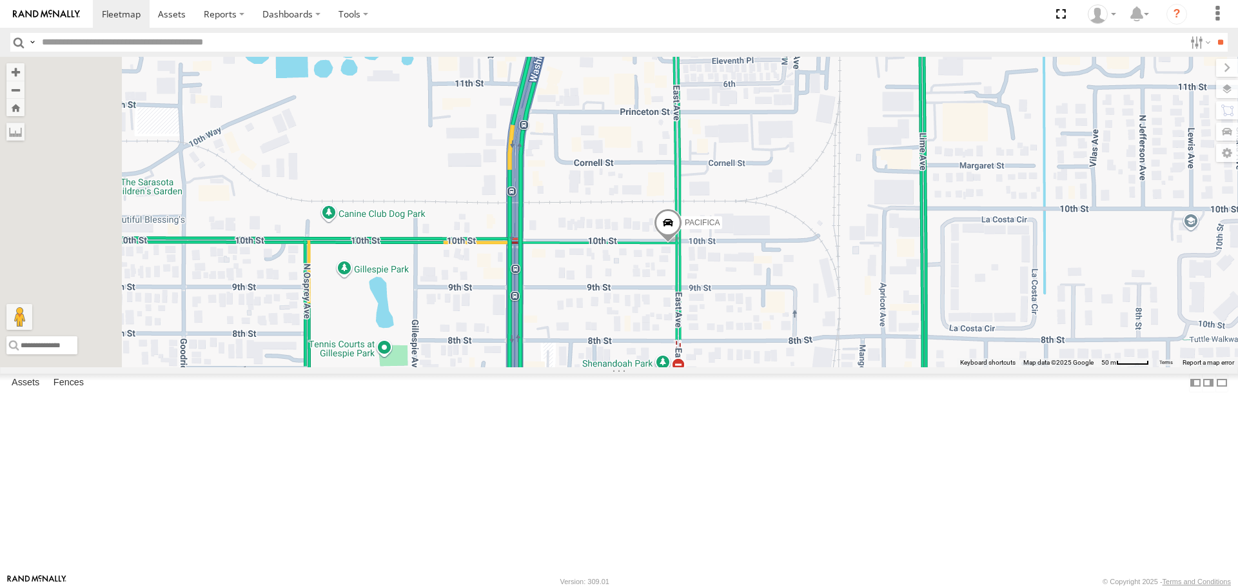
drag, startPoint x: 681, startPoint y: 273, endPoint x: 852, endPoint y: 367, distance: 194.8
click at [852, 366] on div "PACIFICA" at bounding box center [619, 212] width 1238 height 310
